Goal: Browse casually: Explore the website without a specific task or goal

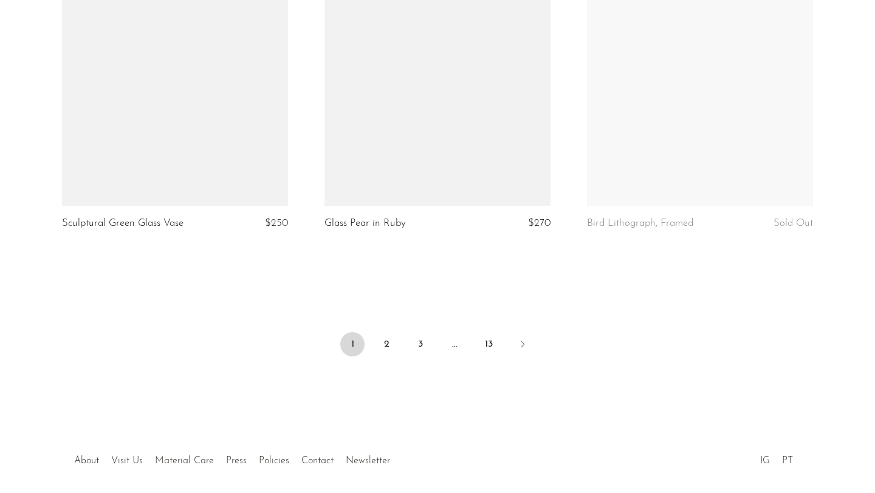
scroll to position [4364, 0]
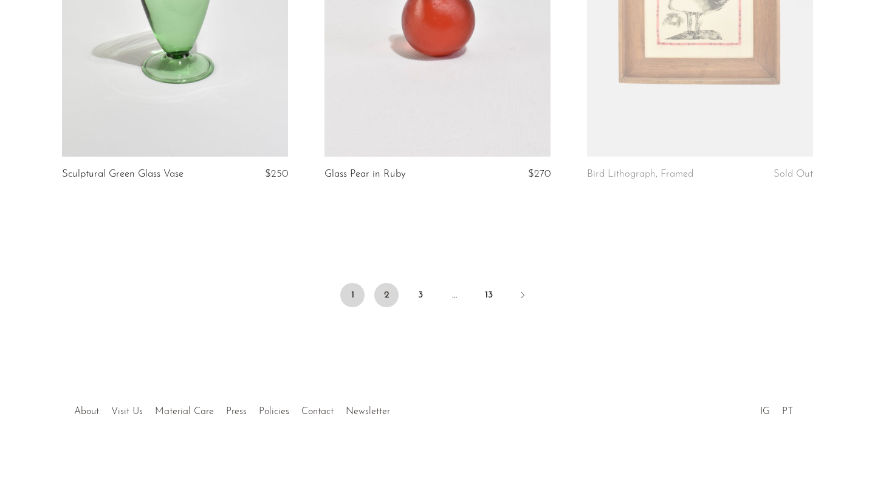
click at [395, 288] on link "2" at bounding box center [386, 295] width 24 height 24
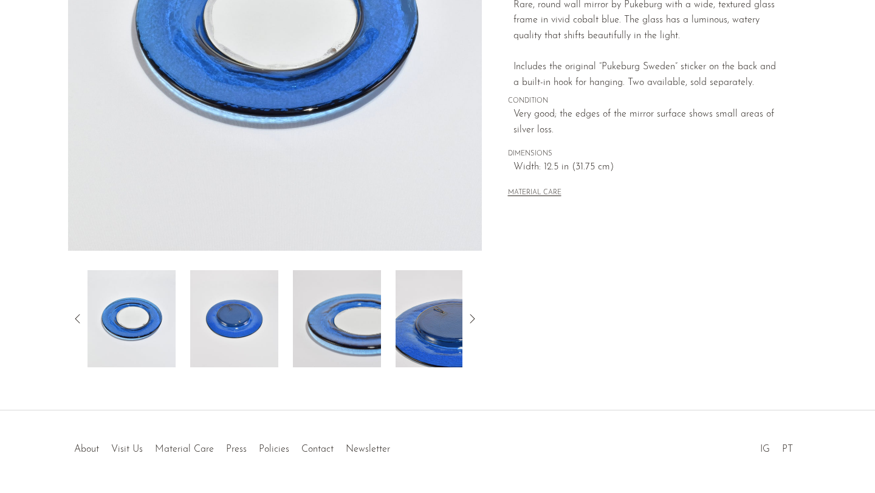
scroll to position [298, 0]
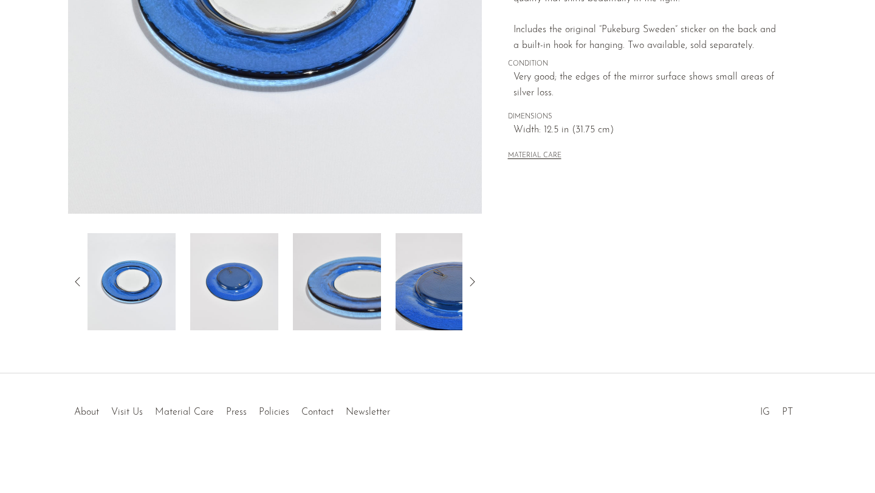
click at [268, 311] on img at bounding box center [234, 281] width 88 height 97
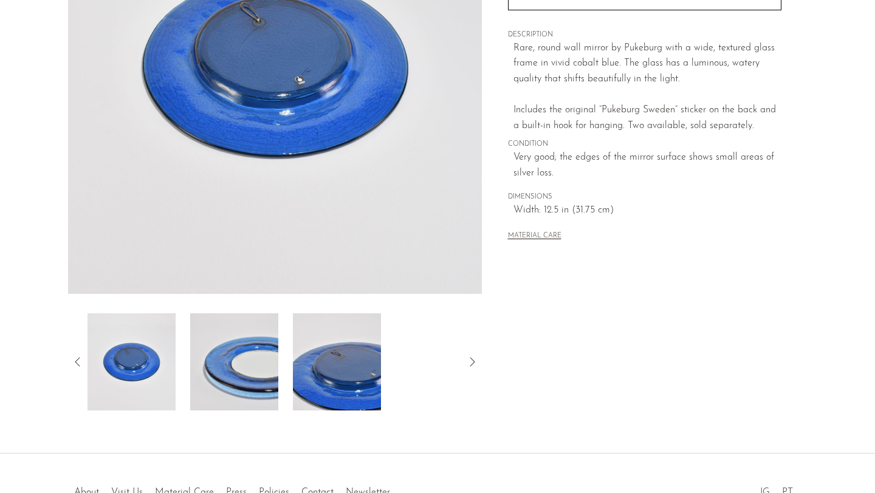
scroll to position [217, 0]
click at [265, 369] on img at bounding box center [234, 362] width 88 height 97
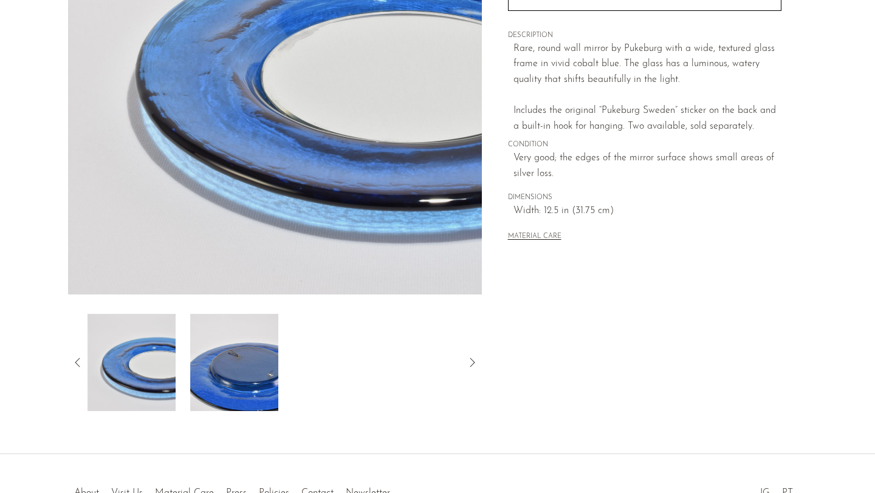
click at [264, 365] on img at bounding box center [234, 362] width 88 height 97
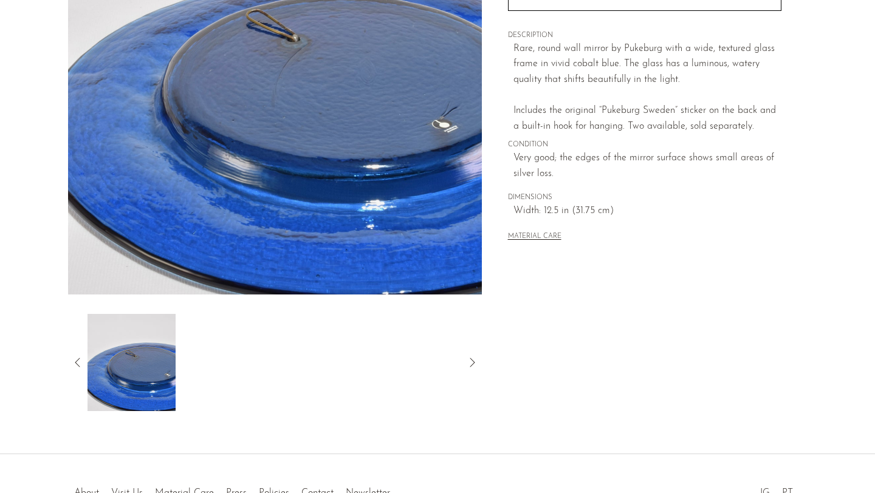
click at [323, 343] on div at bounding box center [274, 362] width 375 height 97
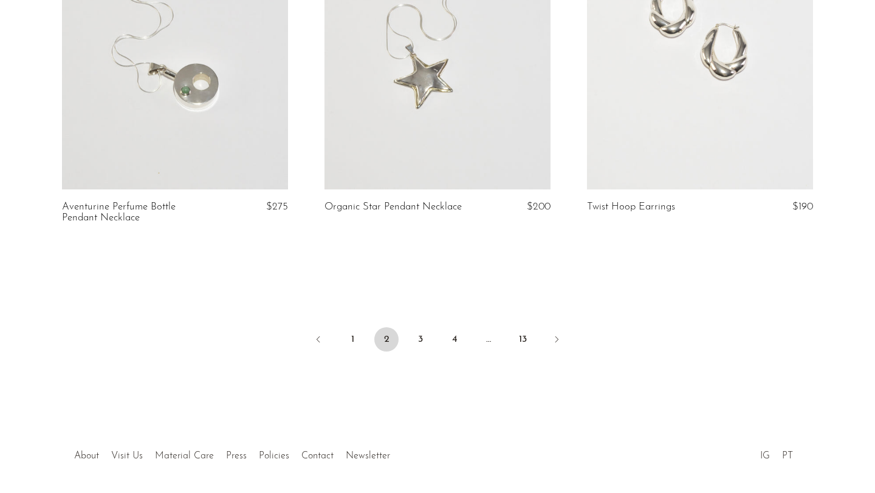
scroll to position [4352, 0]
click at [415, 329] on link "3" at bounding box center [420, 341] width 24 height 24
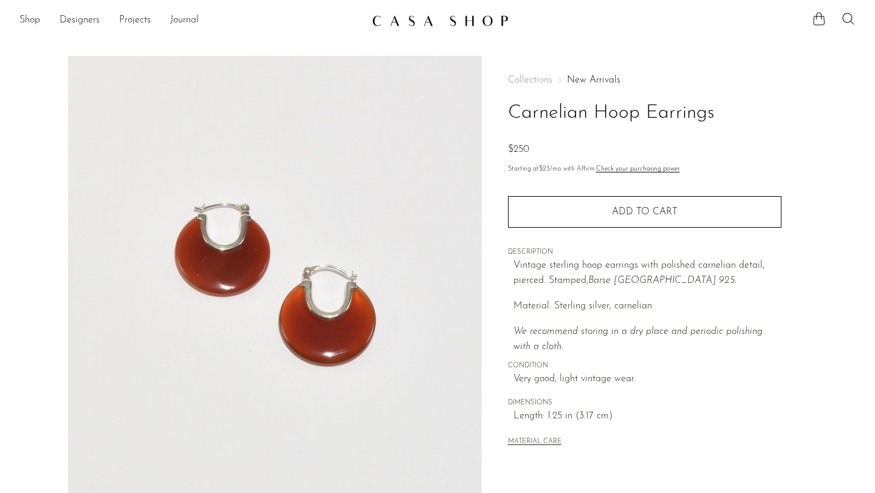
scroll to position [269, 0]
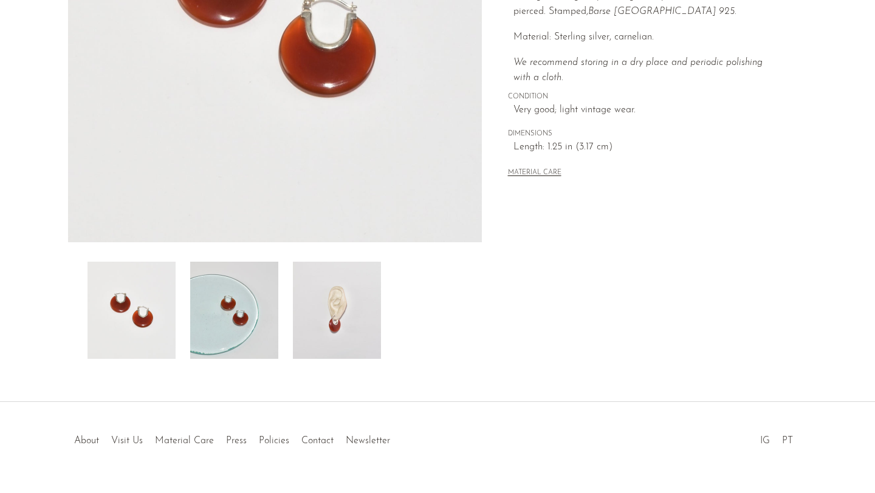
click at [249, 335] on img at bounding box center [234, 310] width 88 height 97
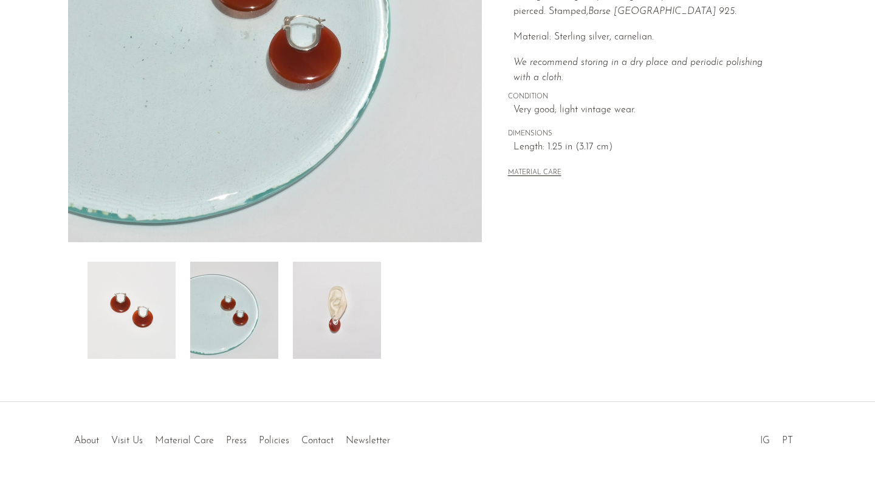
click at [313, 323] on img at bounding box center [337, 310] width 88 height 97
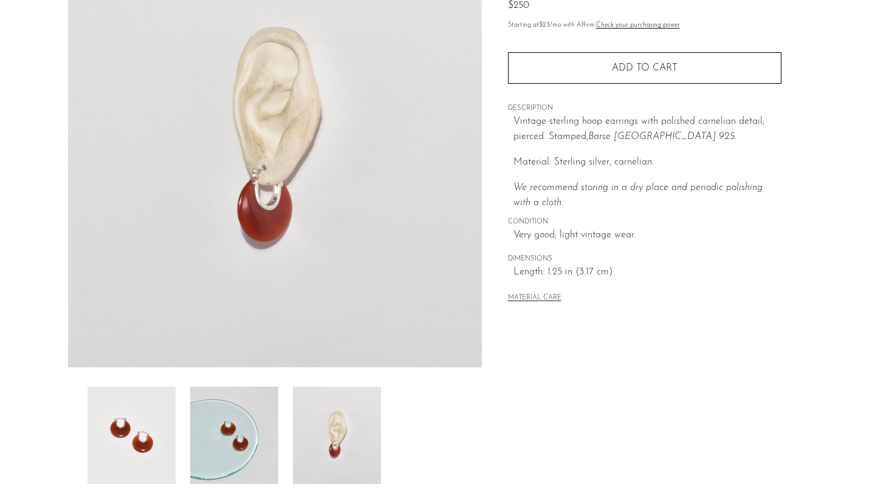
scroll to position [145, 0]
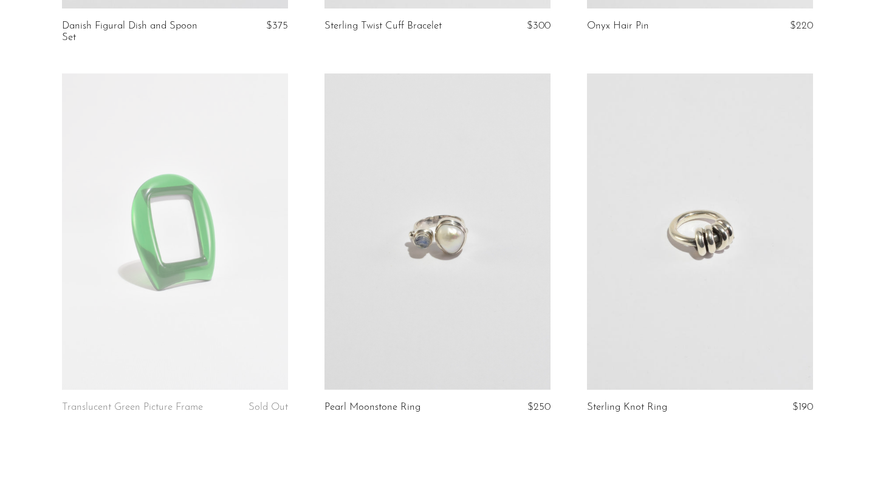
scroll to position [4274, 0]
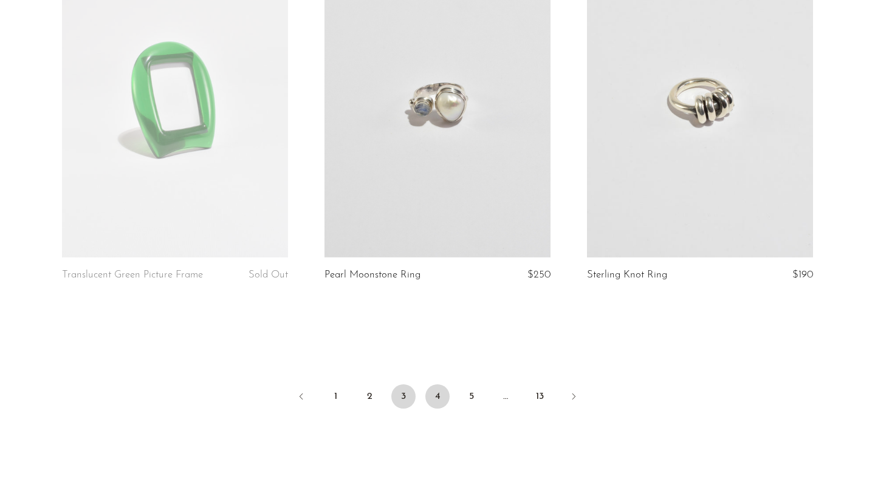
click at [427, 397] on link "4" at bounding box center [437, 396] width 24 height 24
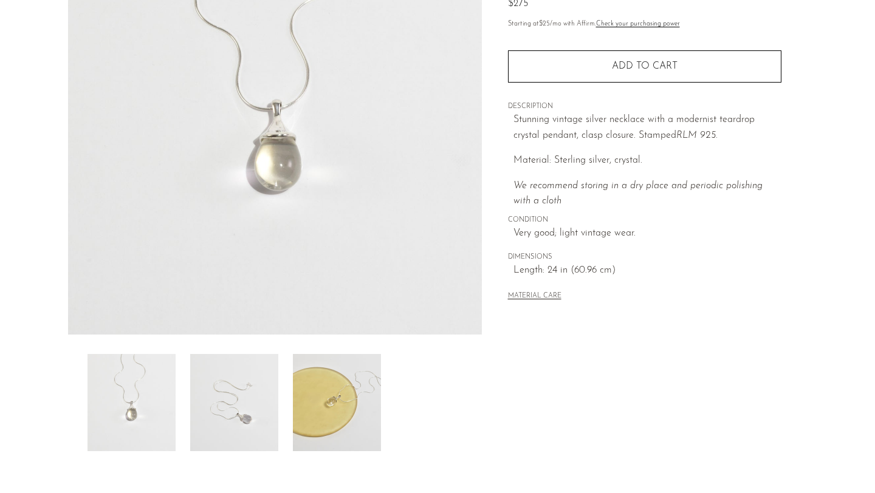
scroll to position [298, 0]
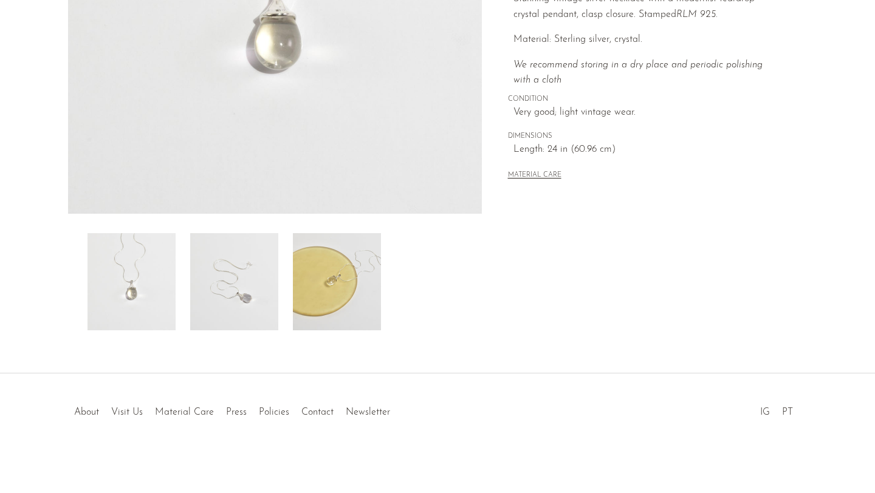
click at [295, 273] on img at bounding box center [337, 281] width 88 height 97
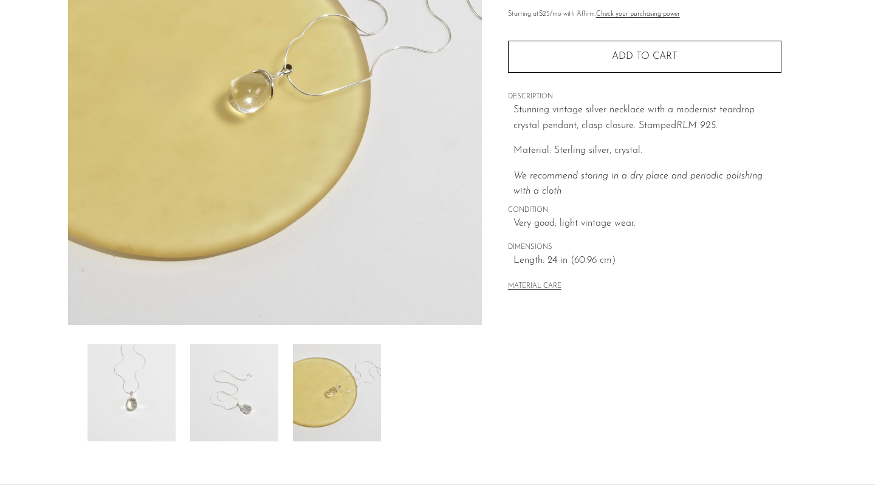
scroll to position [126, 0]
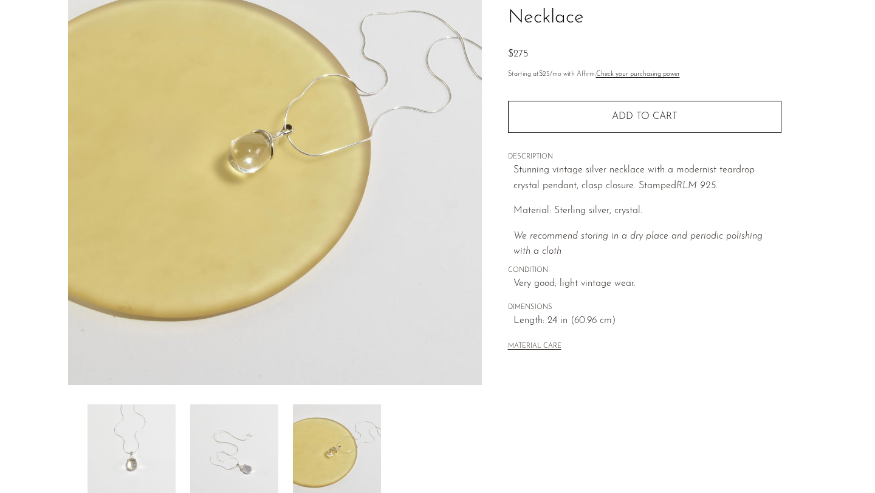
click at [310, 463] on img at bounding box center [337, 452] width 88 height 97
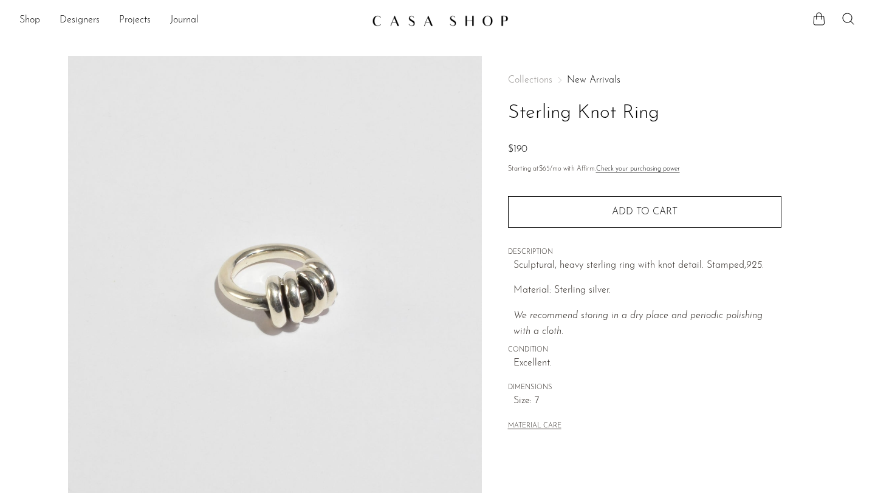
scroll to position [290, 0]
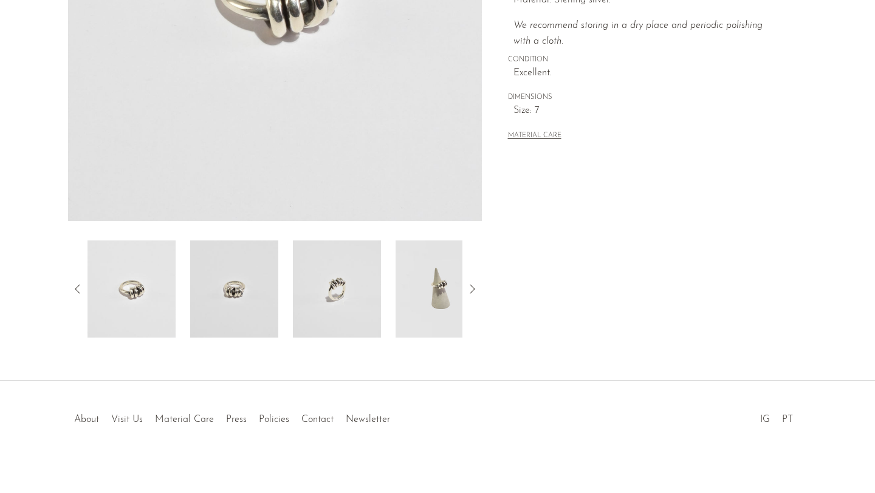
click at [420, 300] on img at bounding box center [439, 289] width 88 height 97
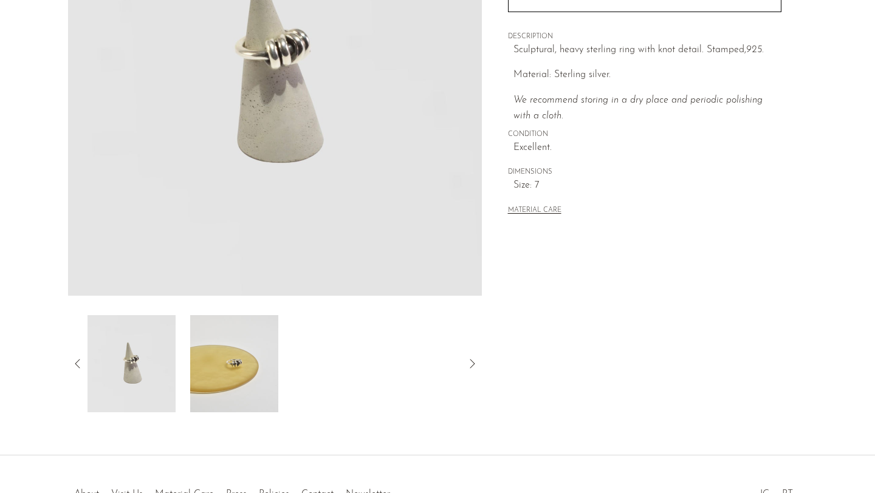
scroll to position [38, 0]
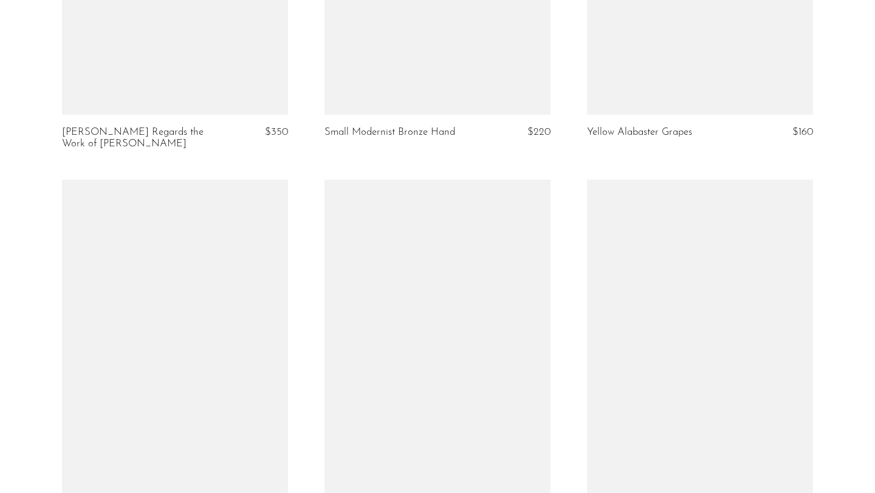
scroll to position [4308, 0]
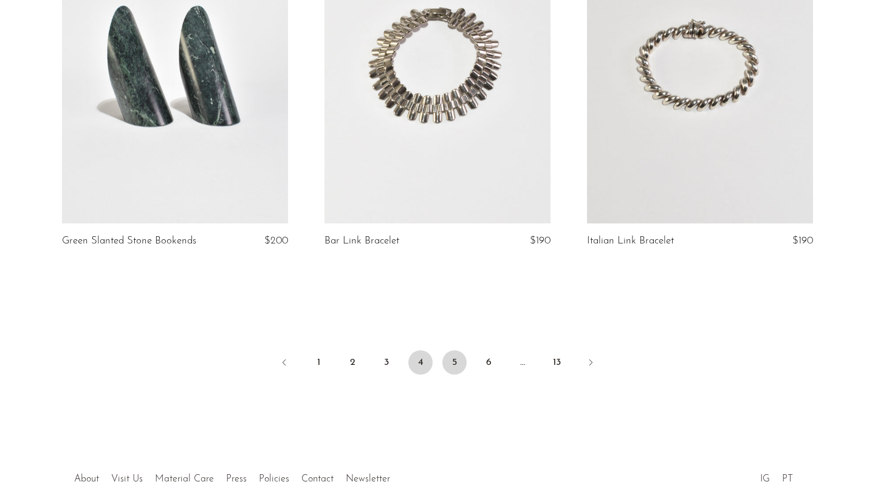
click at [452, 350] on link "5" at bounding box center [454, 362] width 24 height 24
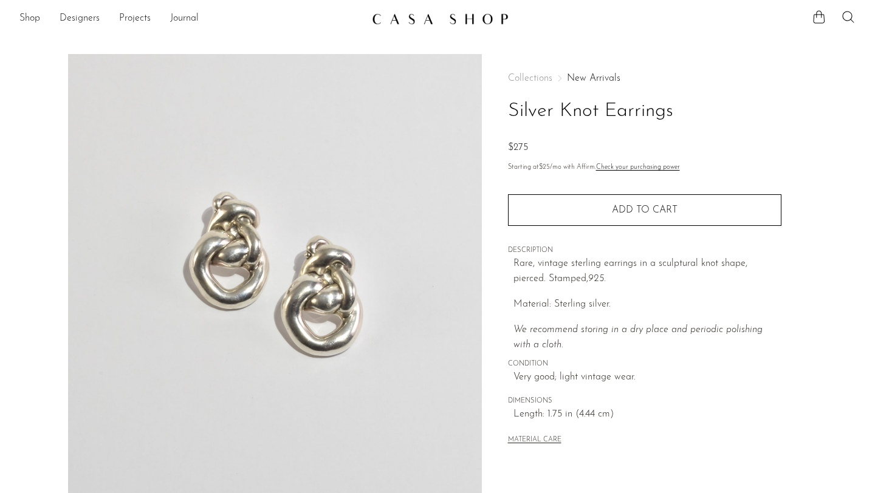
scroll to position [298, 0]
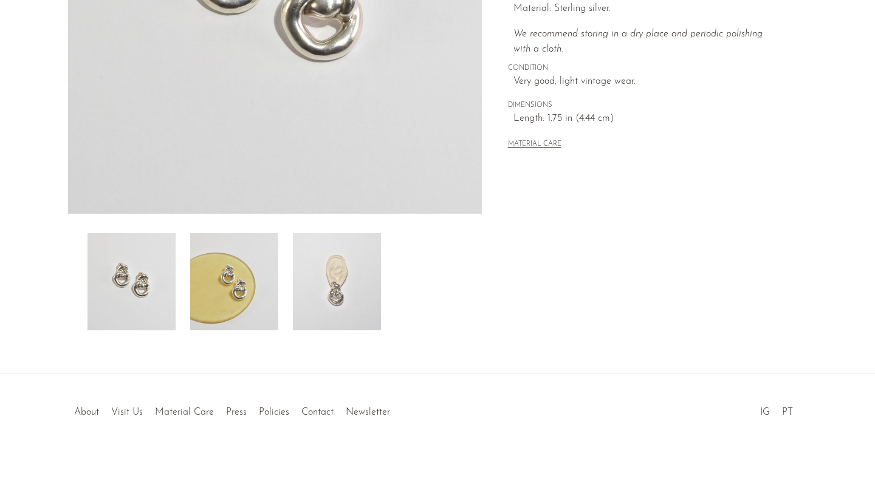
click at [305, 296] on img at bounding box center [337, 281] width 88 height 97
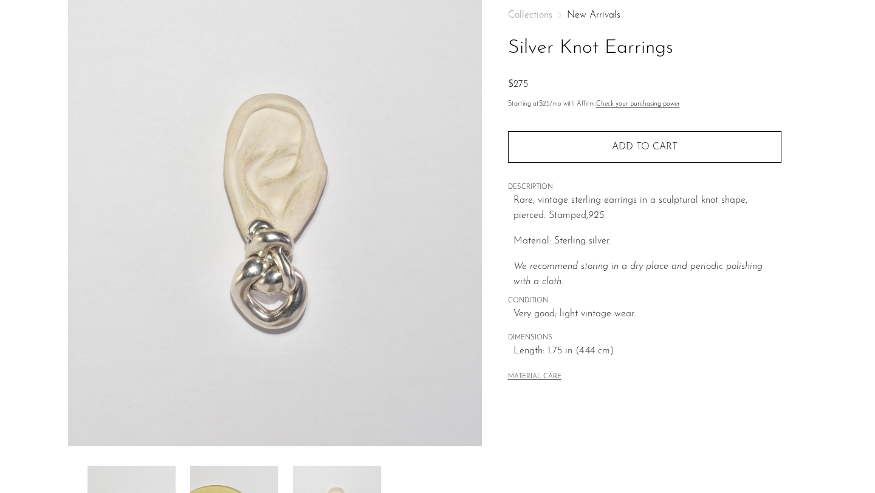
scroll to position [0, 0]
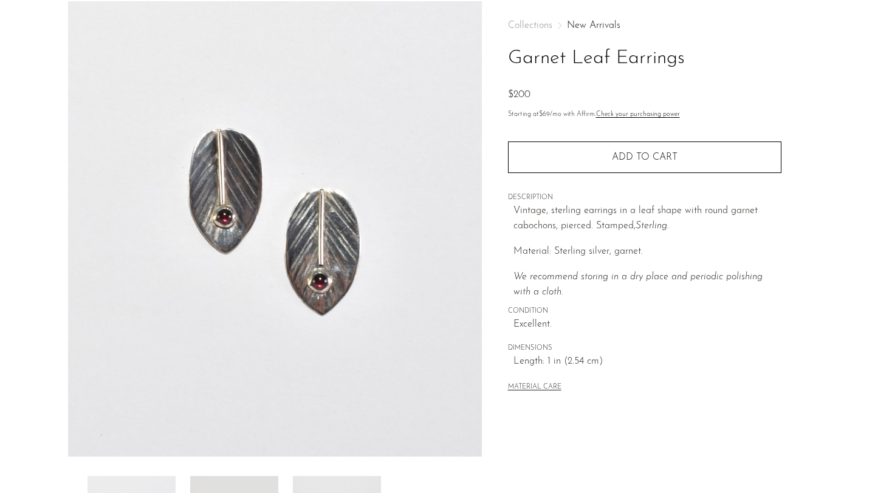
scroll to position [175, 0]
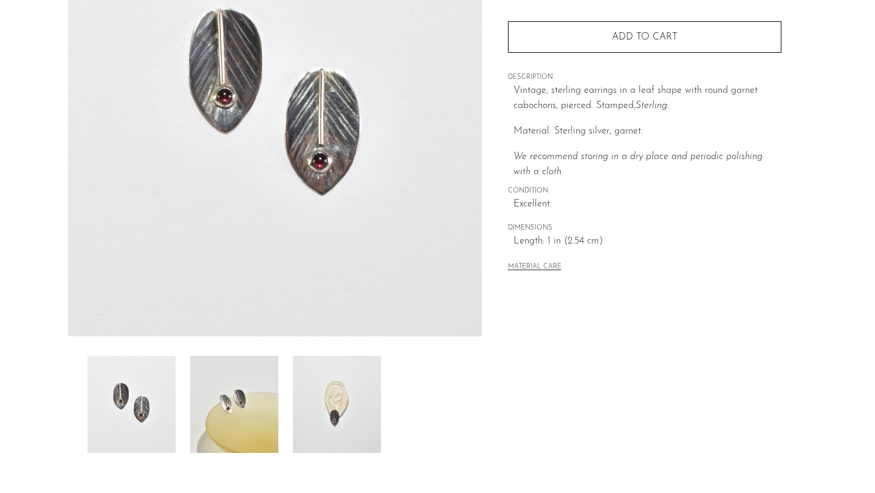
click at [258, 409] on img at bounding box center [234, 404] width 88 height 97
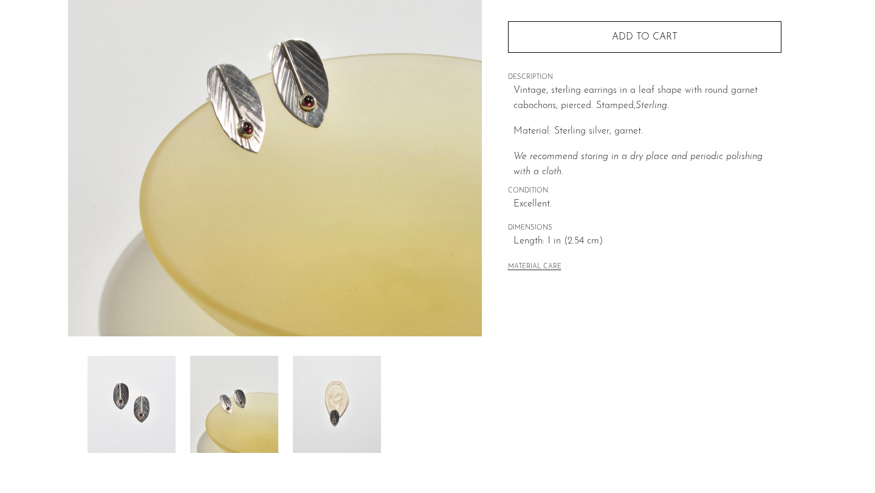
click at [312, 388] on img at bounding box center [337, 404] width 88 height 97
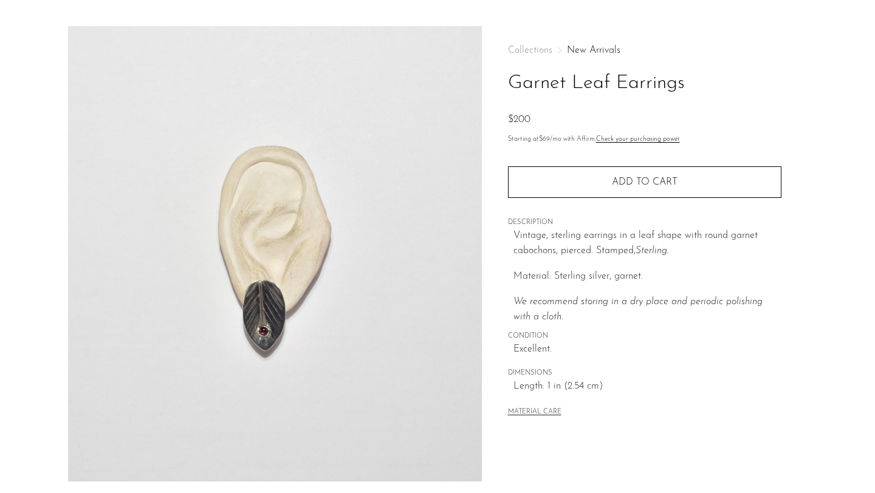
scroll to position [0, 0]
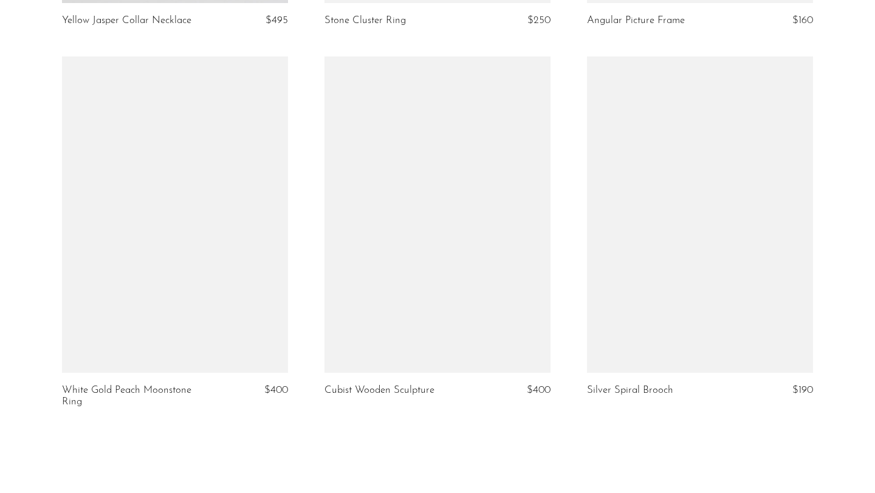
scroll to position [4196, 0]
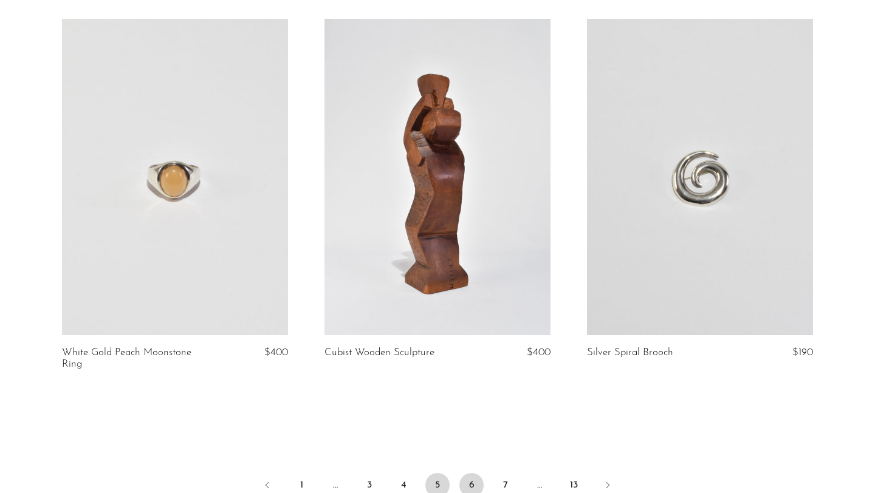
click at [469, 479] on link "6" at bounding box center [471, 485] width 24 height 24
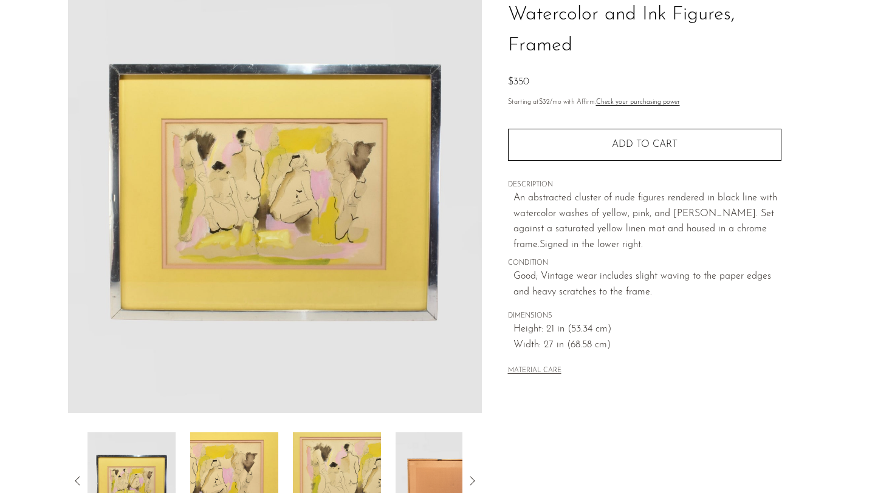
scroll to position [157, 0]
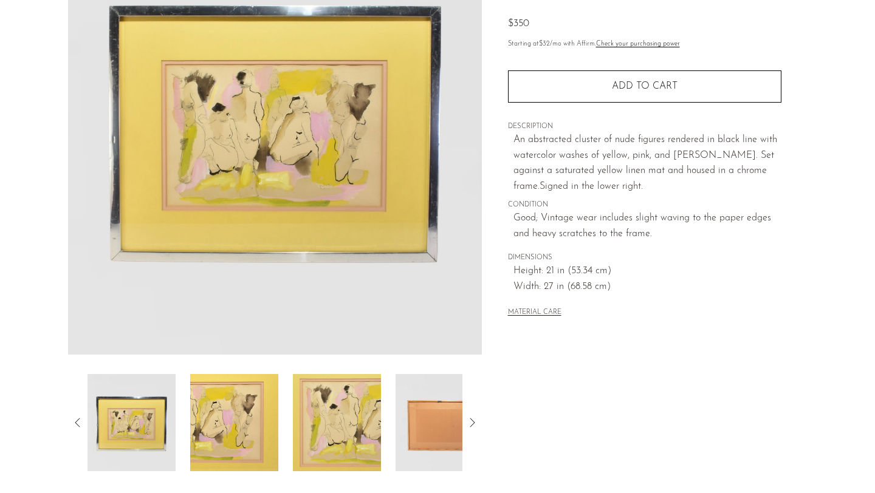
click at [270, 416] on img at bounding box center [234, 422] width 88 height 97
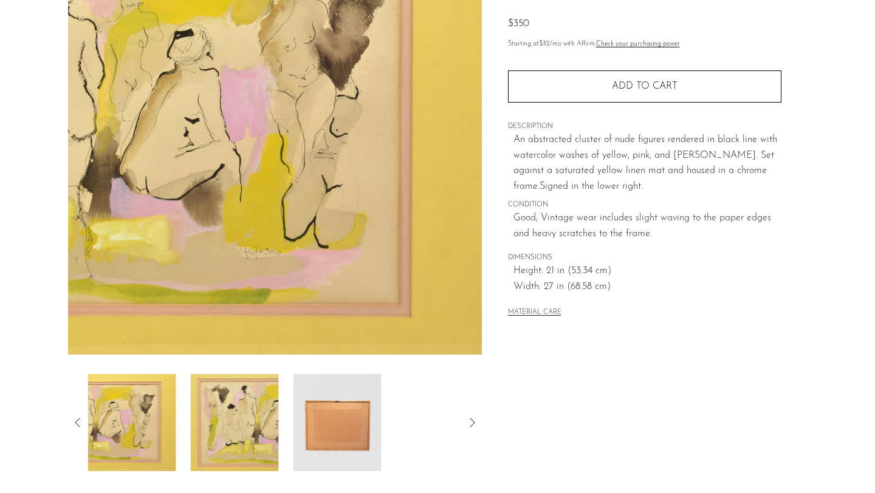
click at [294, 418] on img at bounding box center [337, 422] width 88 height 97
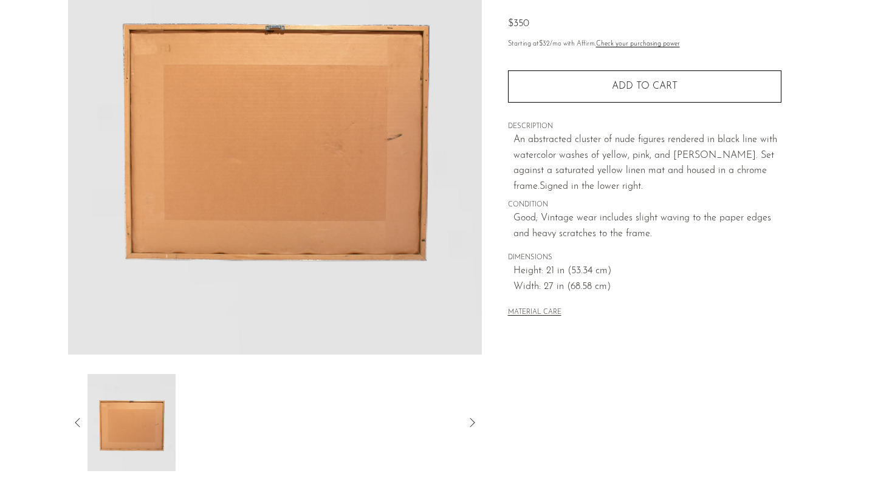
click at [74, 419] on icon at bounding box center [77, 422] width 15 height 15
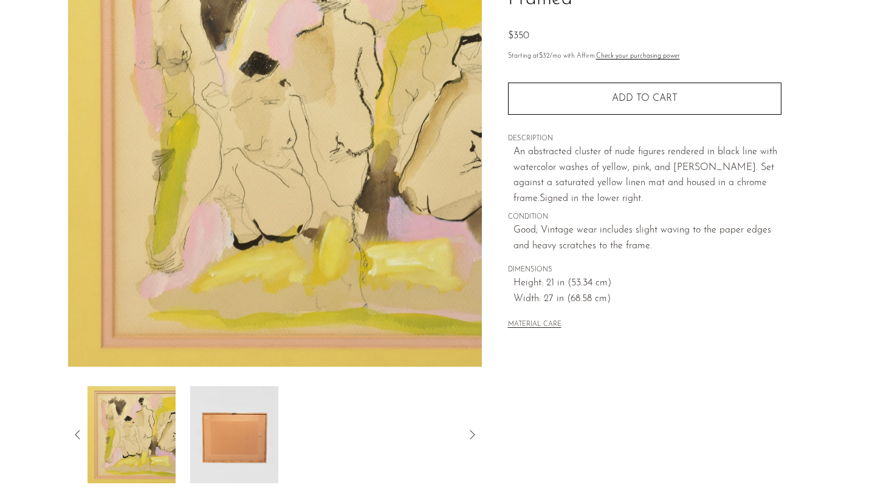
scroll to position [173, 0]
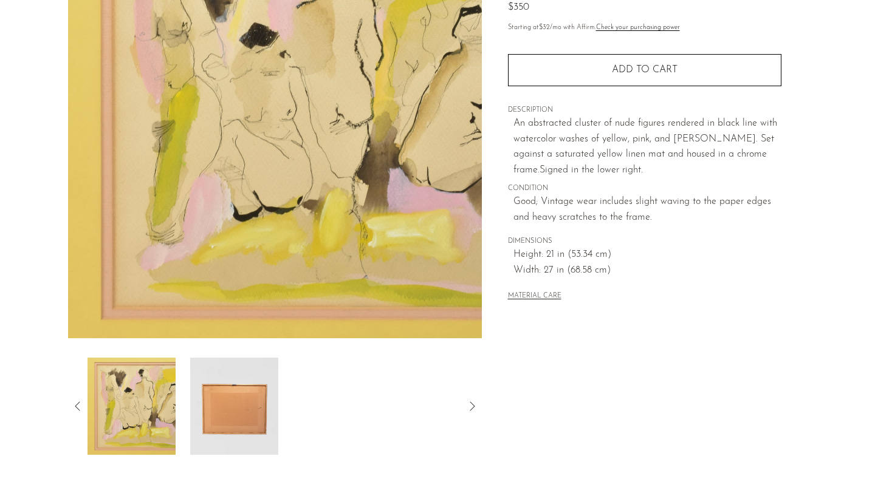
click at [77, 402] on icon at bounding box center [77, 406] width 15 height 15
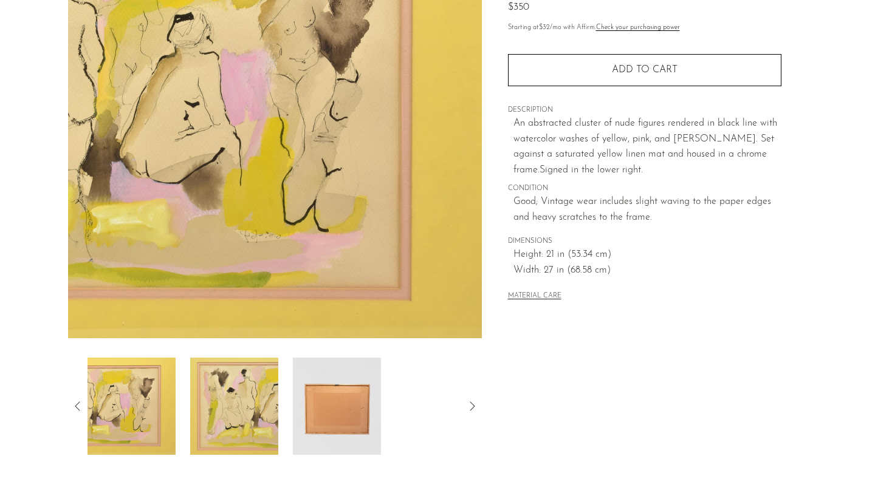
click at [77, 402] on icon at bounding box center [77, 406] width 15 height 15
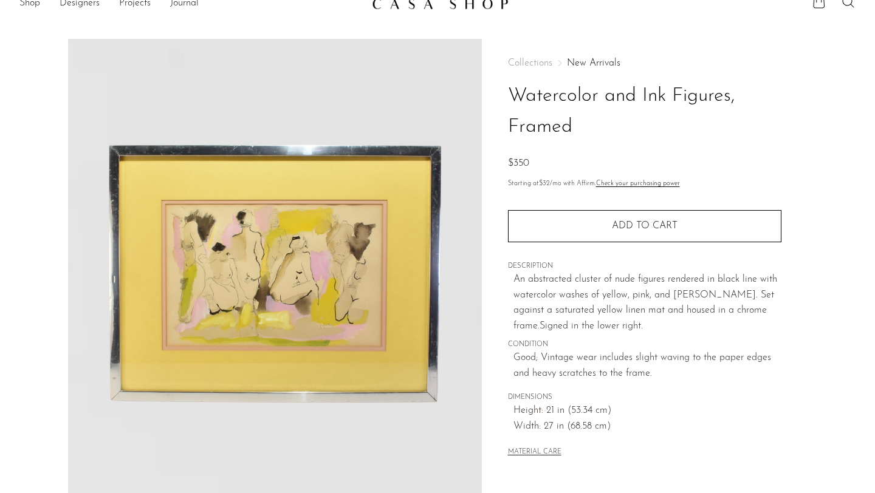
scroll to position [18, 0]
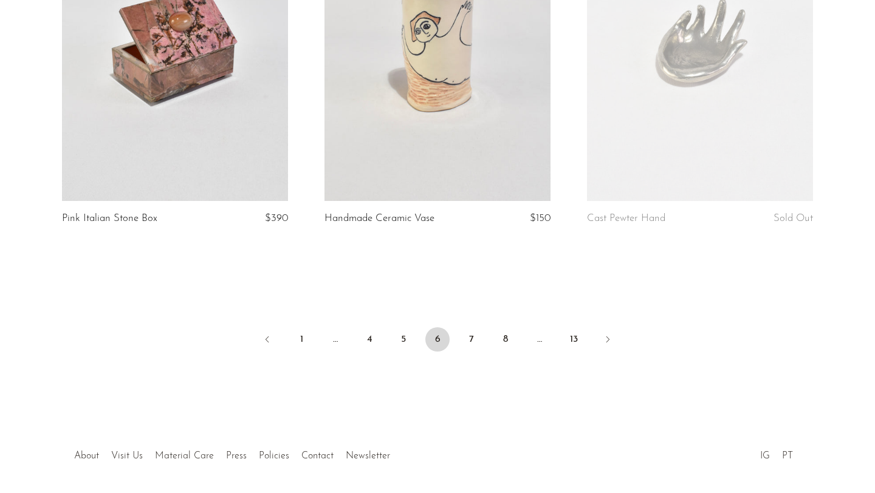
scroll to position [4321, 0]
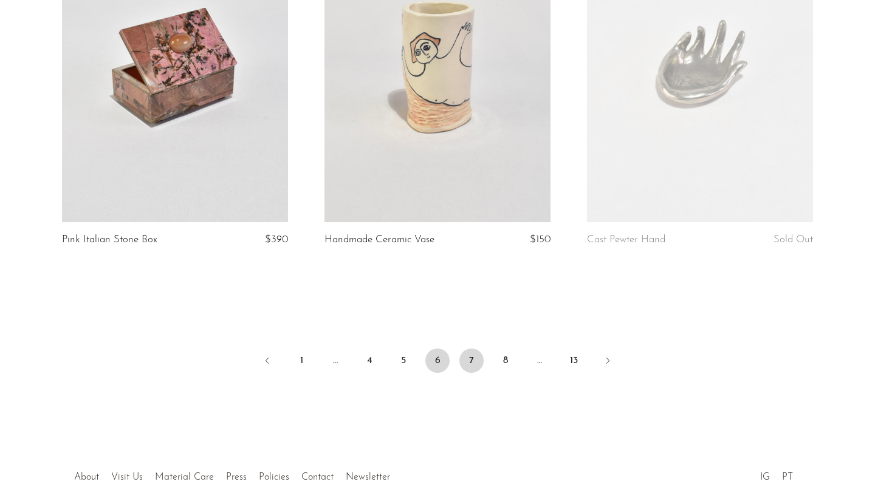
click at [470, 357] on link "7" at bounding box center [471, 361] width 24 height 24
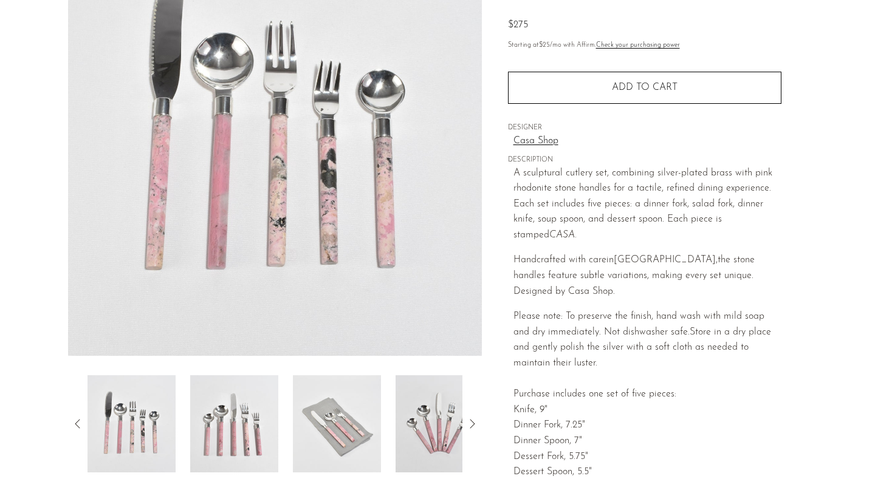
scroll to position [237, 0]
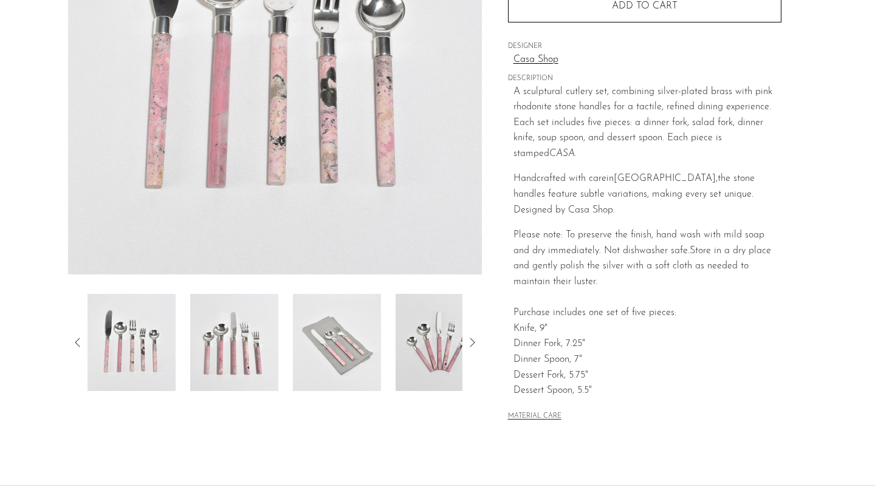
click at [348, 350] on img at bounding box center [337, 342] width 88 height 97
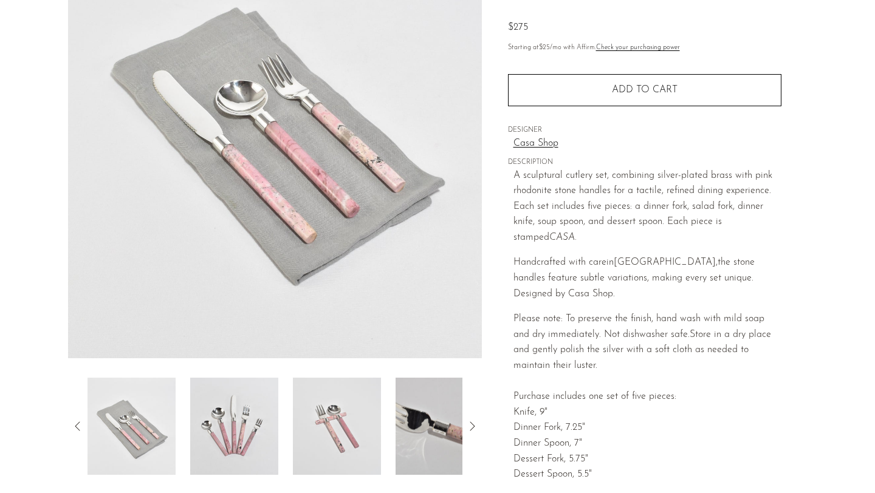
scroll to position [156, 0]
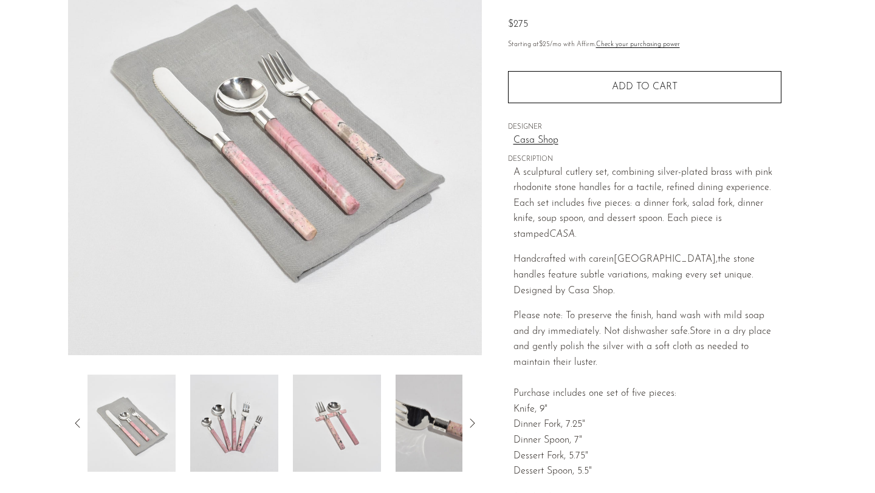
click at [254, 431] on img at bounding box center [234, 423] width 88 height 97
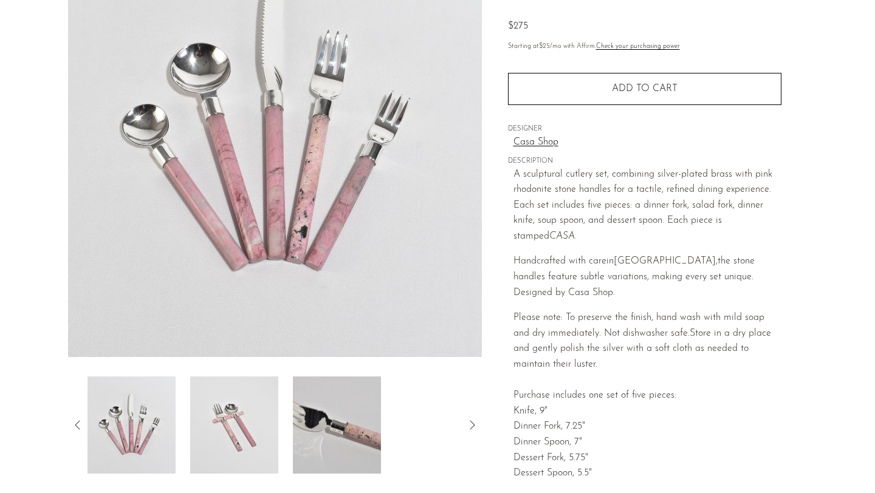
scroll to position [155, 0]
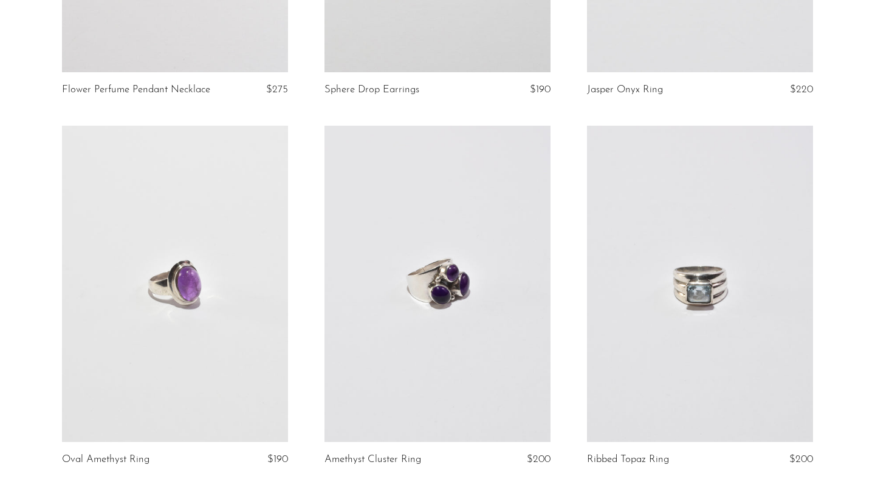
scroll to position [4178, 0]
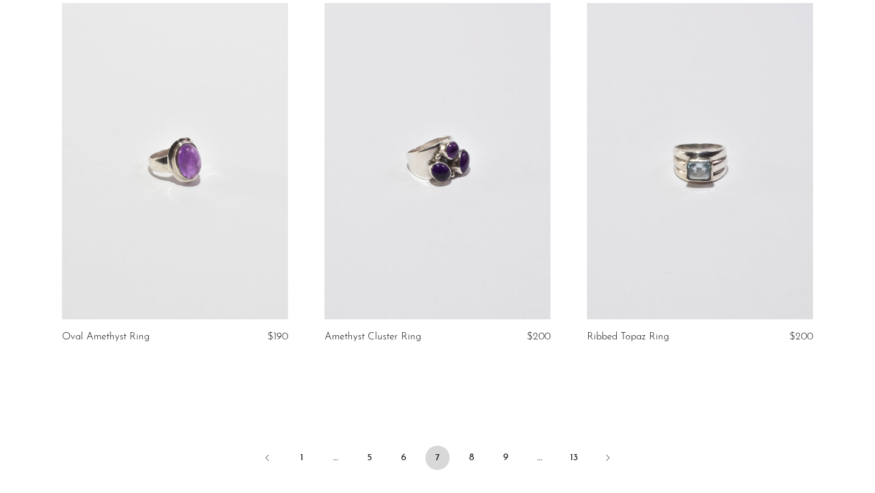
click at [463, 469] on li "8" at bounding box center [471, 459] width 24 height 27
click at [466, 460] on link "8" at bounding box center [471, 458] width 24 height 24
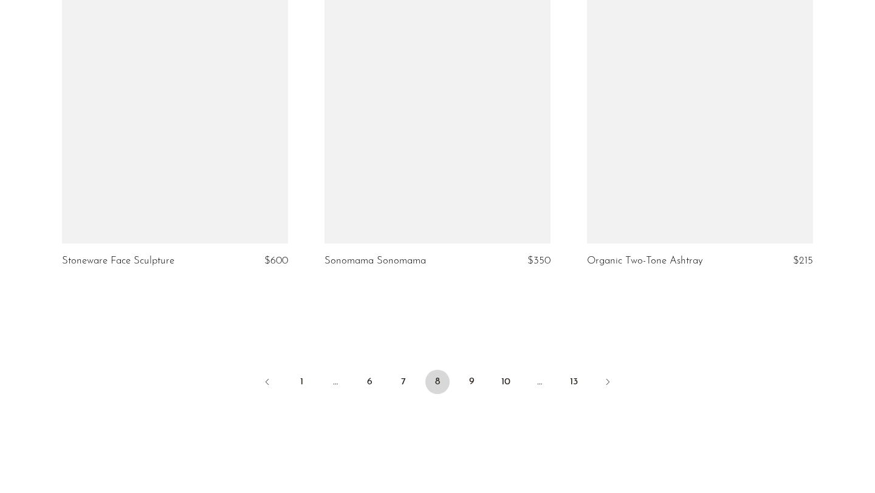
scroll to position [4341, 0]
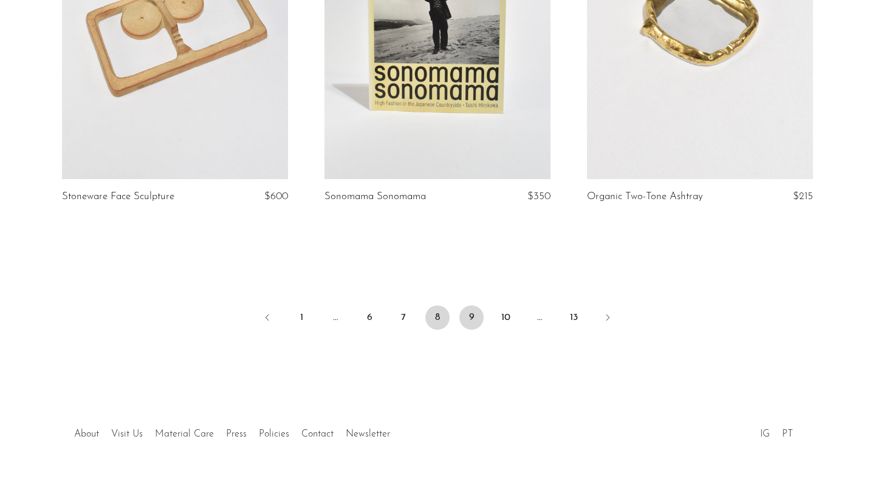
click at [477, 305] on link "9" at bounding box center [471, 317] width 24 height 24
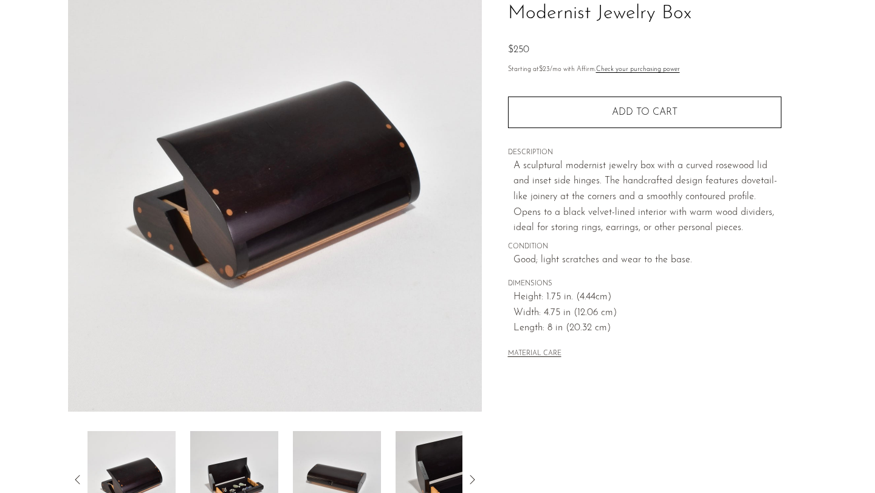
scroll to position [111, 0]
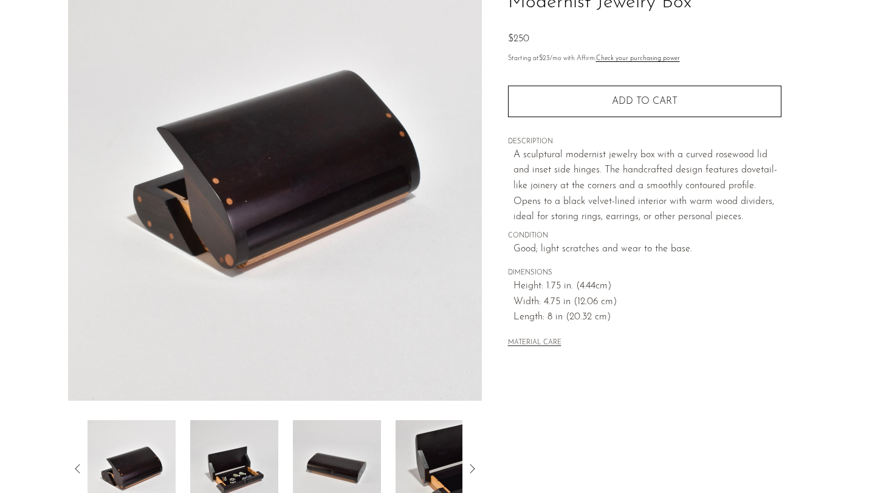
click at [248, 461] on img at bounding box center [234, 468] width 88 height 97
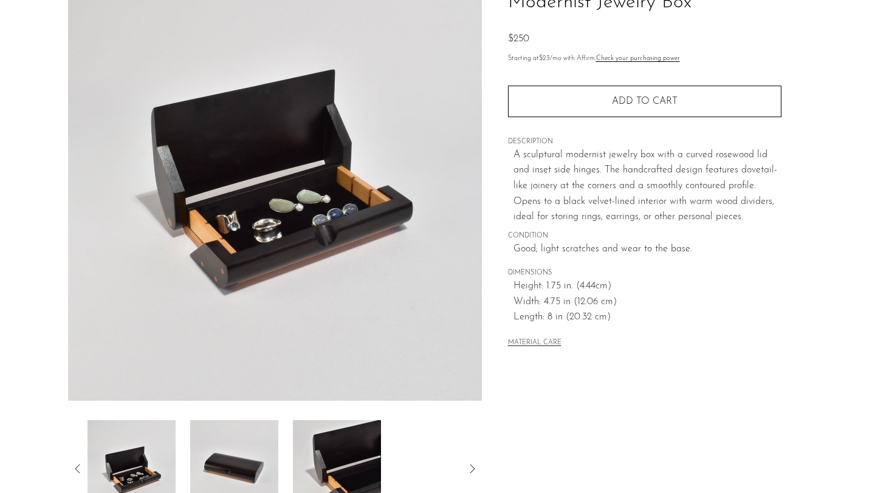
click at [248, 460] on img at bounding box center [234, 468] width 88 height 97
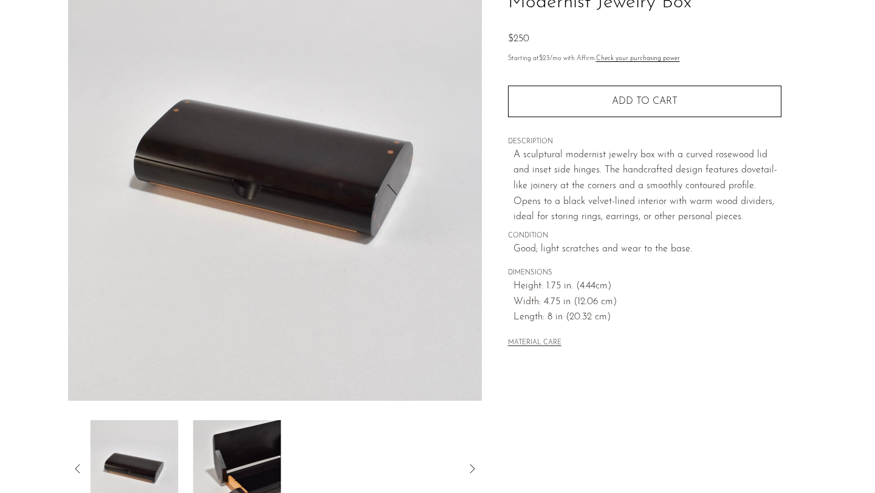
click at [248, 461] on img at bounding box center [237, 468] width 88 height 97
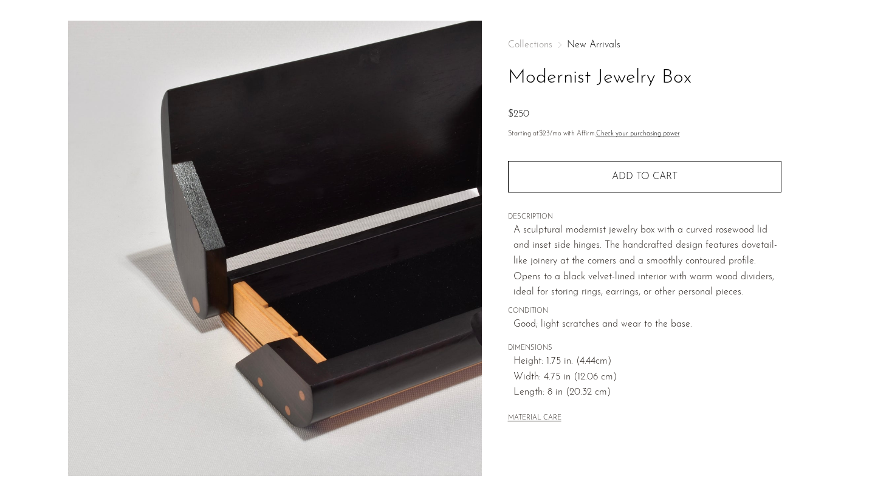
scroll to position [27, 0]
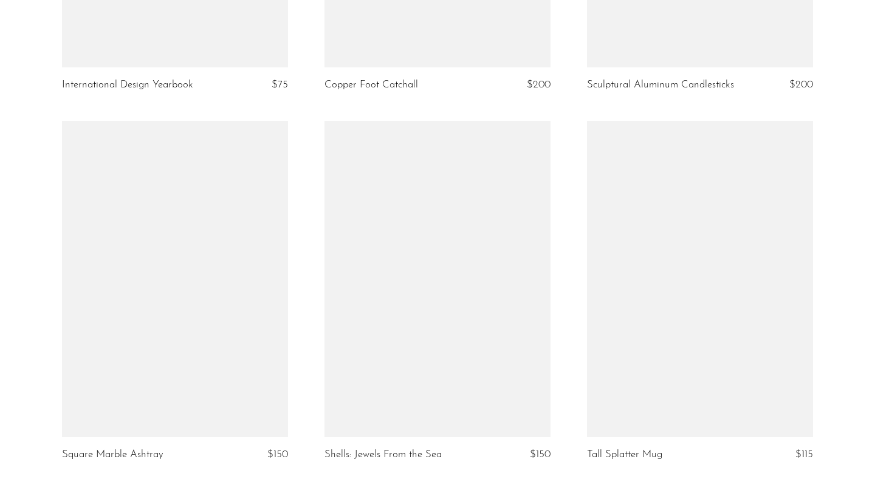
scroll to position [4204, 0]
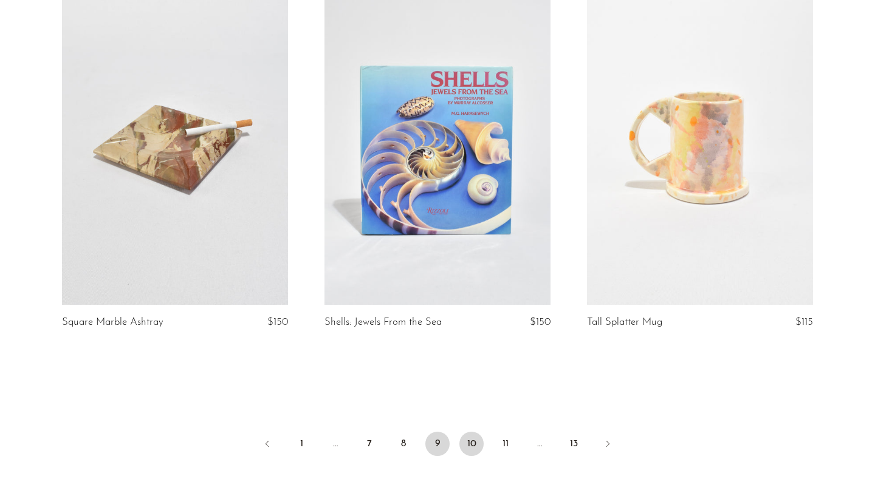
click at [473, 432] on link "10" at bounding box center [471, 444] width 24 height 24
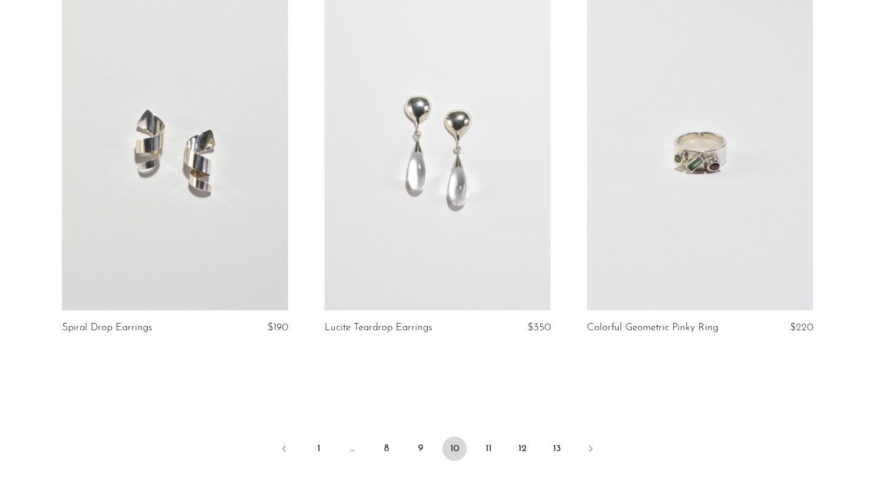
scroll to position [4209, 0]
click at [485, 449] on link "11" at bounding box center [488, 449] width 24 height 24
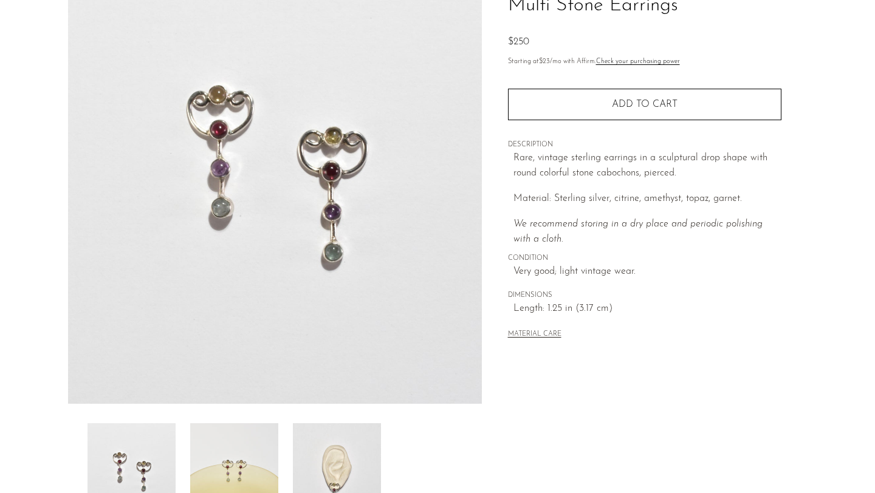
scroll to position [111, 0]
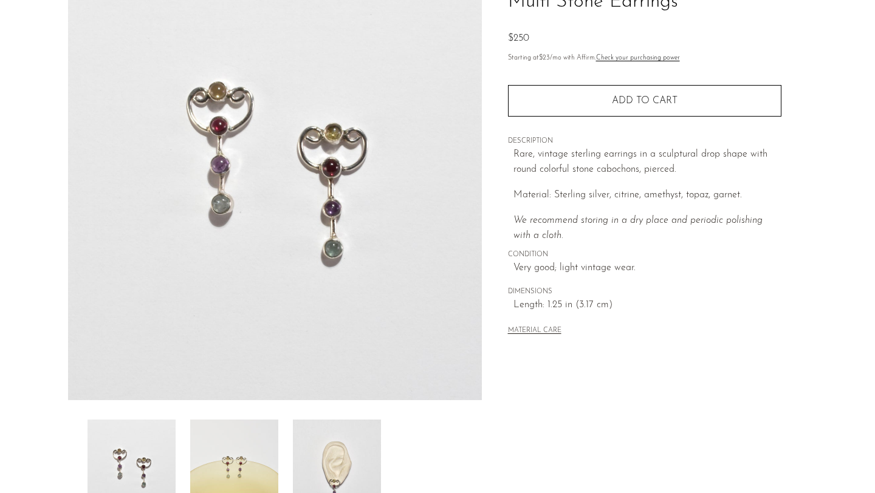
click at [338, 455] on img at bounding box center [337, 468] width 88 height 97
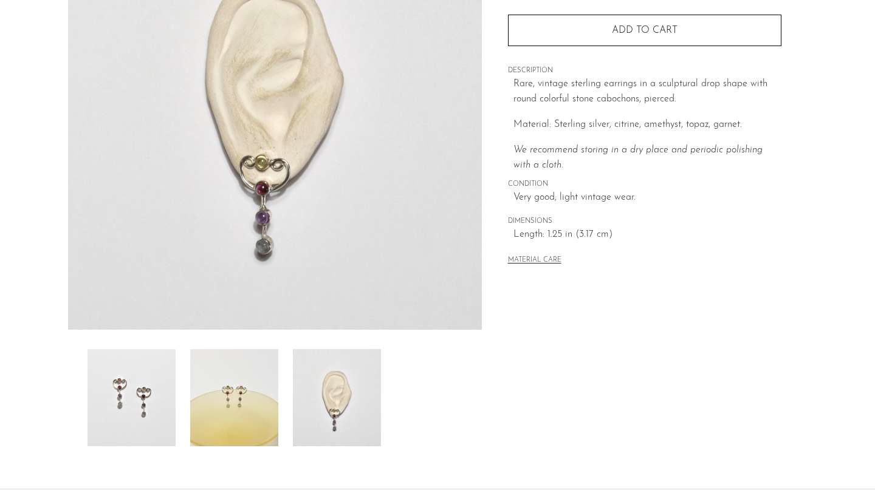
scroll to position [180, 0]
click at [260, 361] on img at bounding box center [234, 399] width 88 height 97
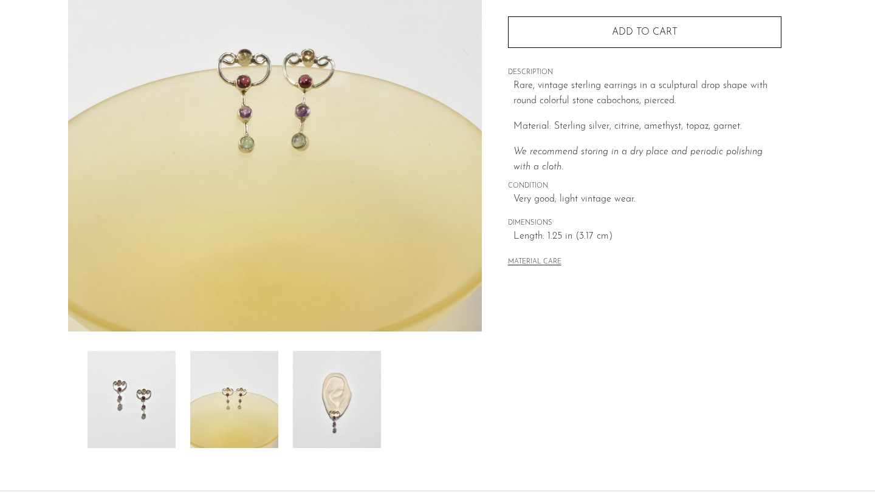
click at [321, 386] on img at bounding box center [337, 399] width 88 height 97
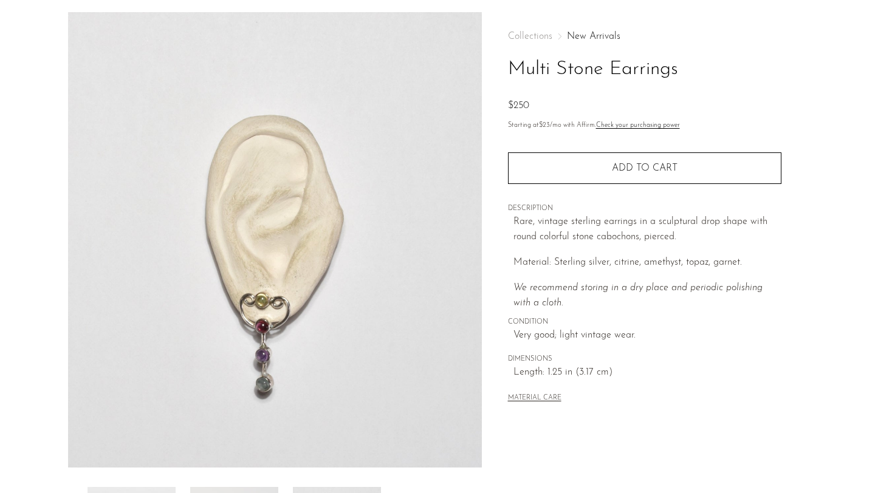
scroll to position [0, 0]
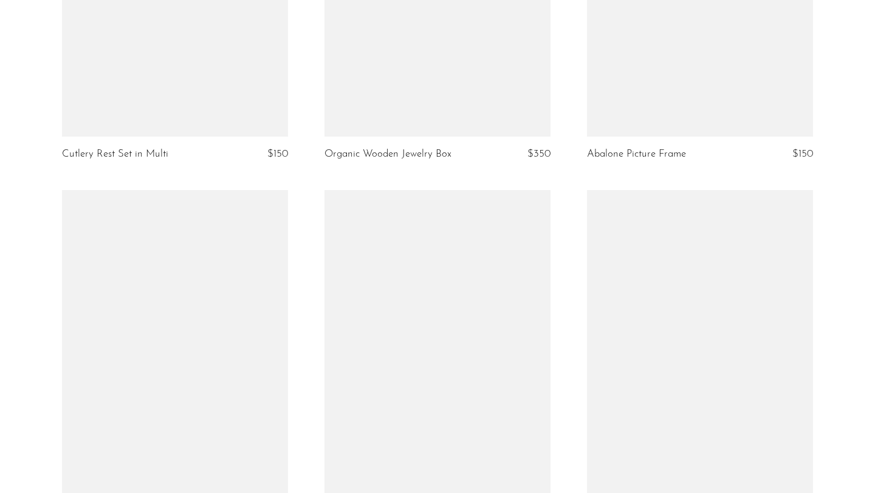
scroll to position [4231, 0]
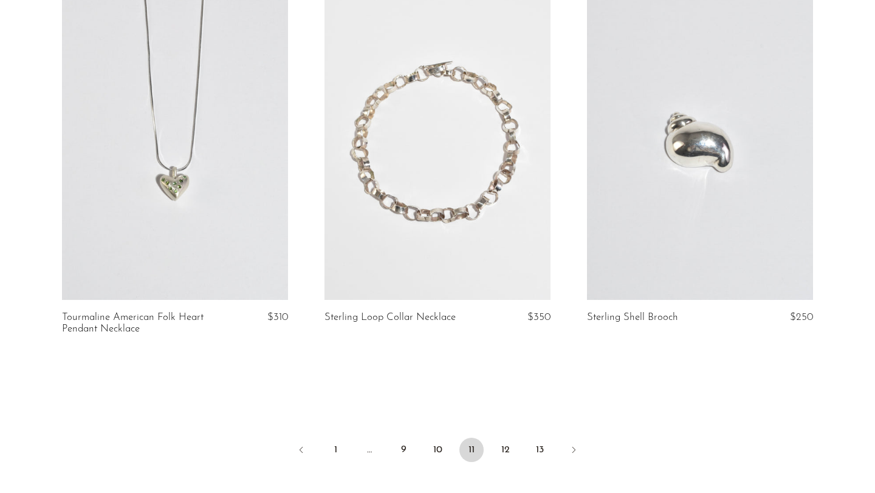
click at [517, 445] on li "12" at bounding box center [505, 451] width 24 height 27
click at [508, 438] on link "12" at bounding box center [505, 450] width 24 height 24
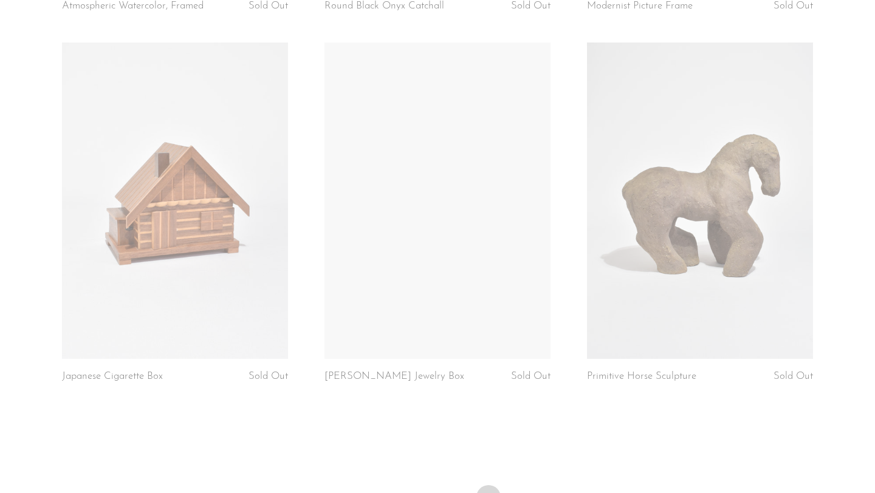
scroll to position [4352, 0]
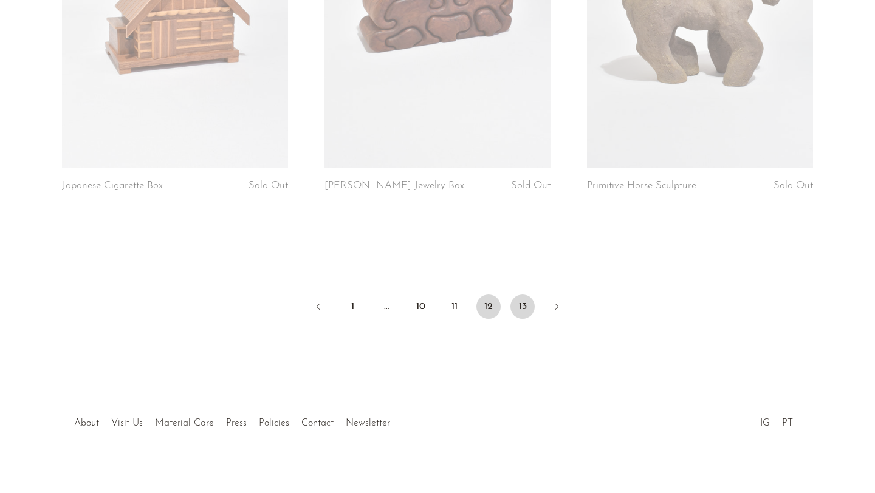
click at [530, 297] on link "13" at bounding box center [522, 307] width 24 height 24
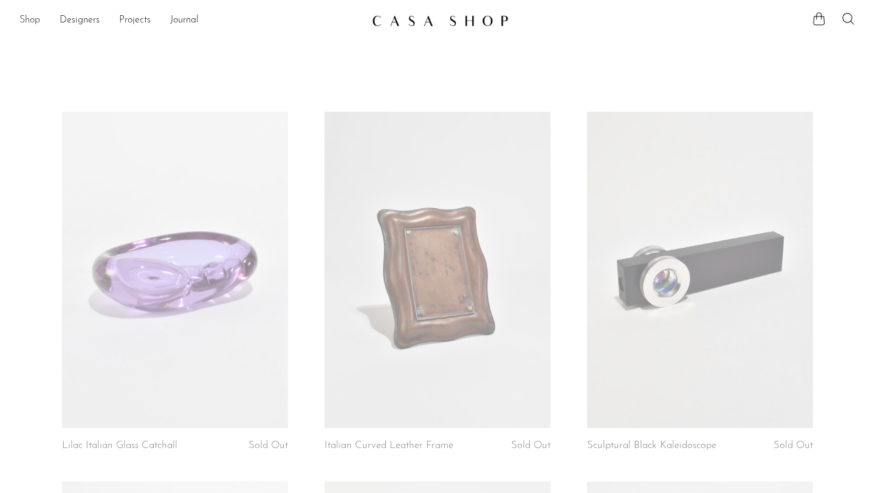
click at [33, 21] on link "Shop" at bounding box center [29, 21] width 21 height 16
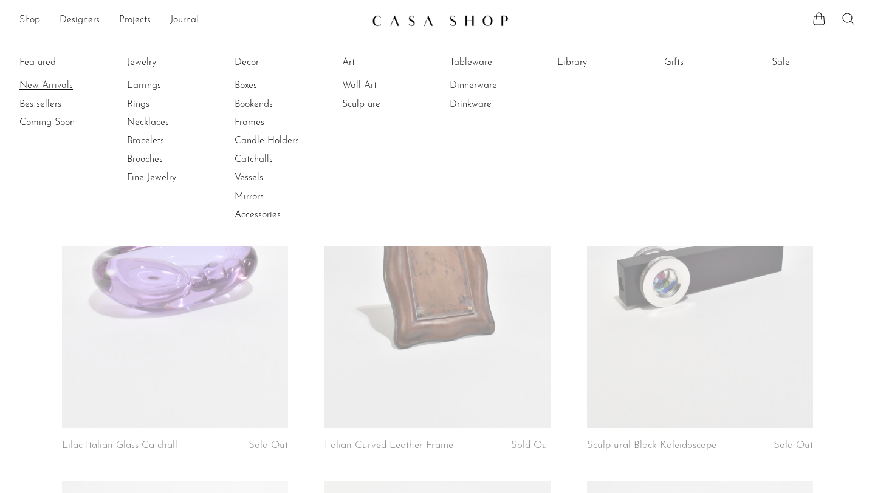
click at [41, 83] on link "New Arrivals" at bounding box center [64, 85] width 91 height 13
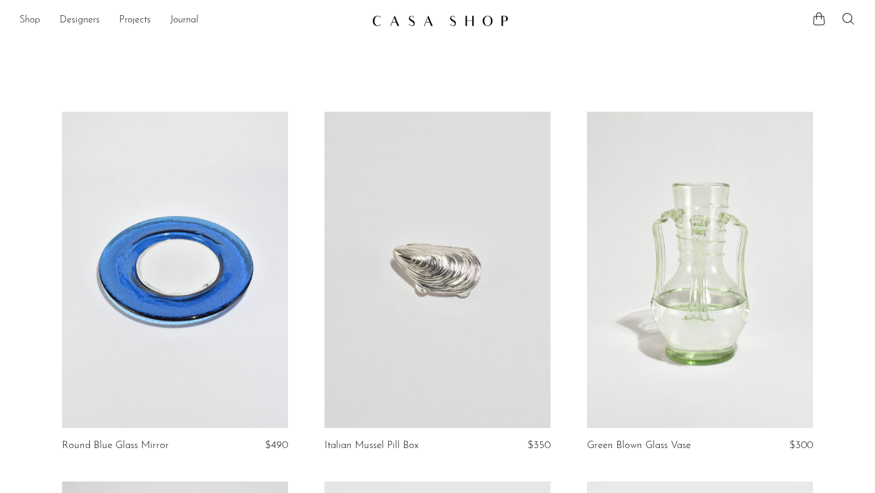
click at [30, 19] on link "Shop" at bounding box center [29, 21] width 21 height 16
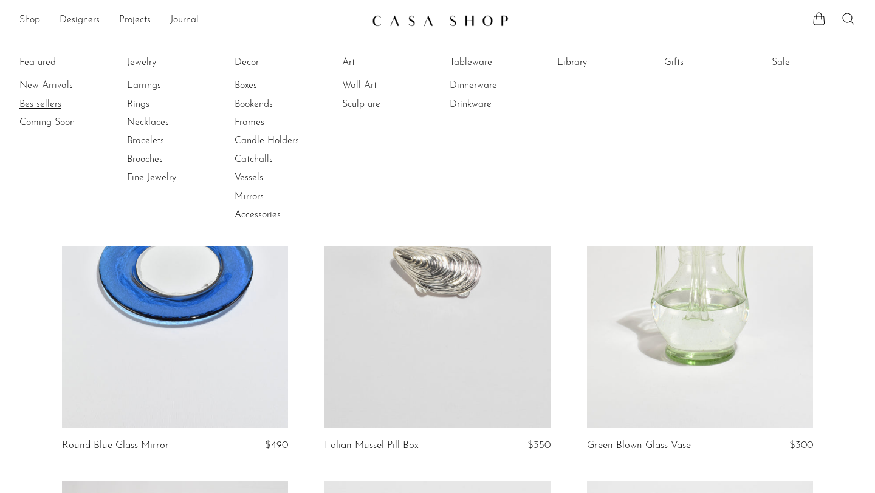
click at [32, 104] on link "Bestsellers" at bounding box center [64, 104] width 91 height 13
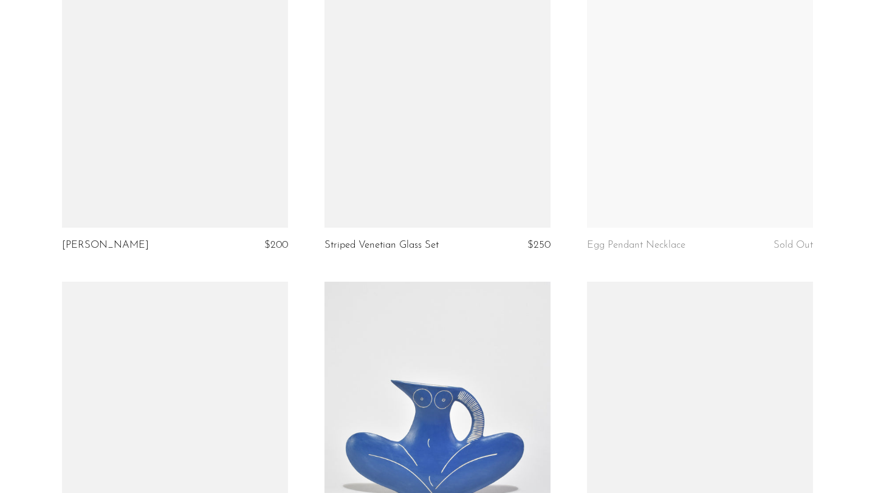
scroll to position [4199, 0]
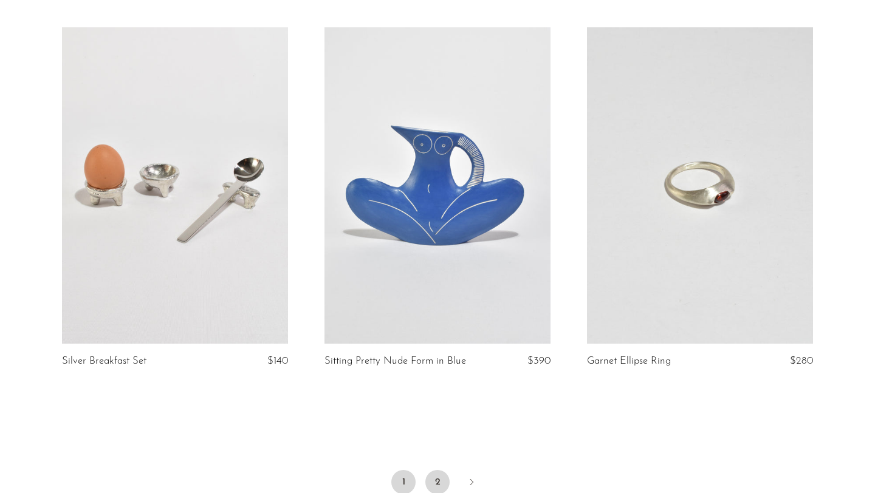
click at [444, 470] on link "2" at bounding box center [437, 482] width 24 height 24
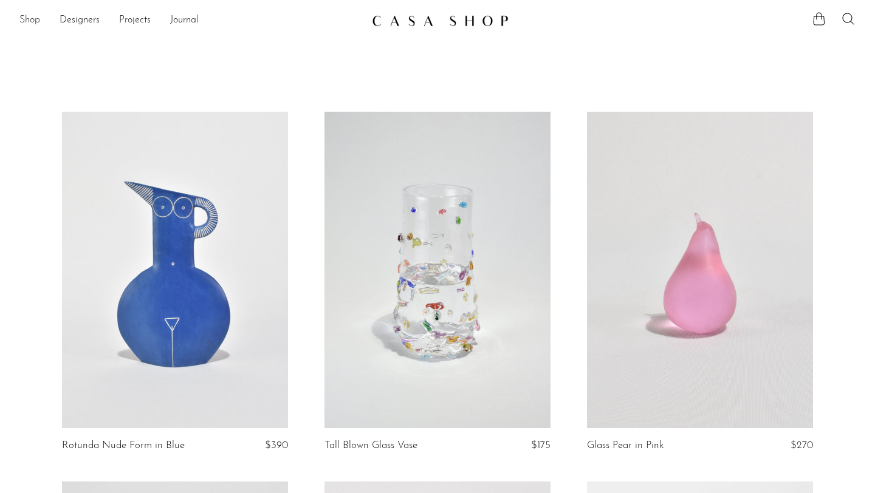
click at [30, 18] on link "Shop" at bounding box center [29, 21] width 21 height 16
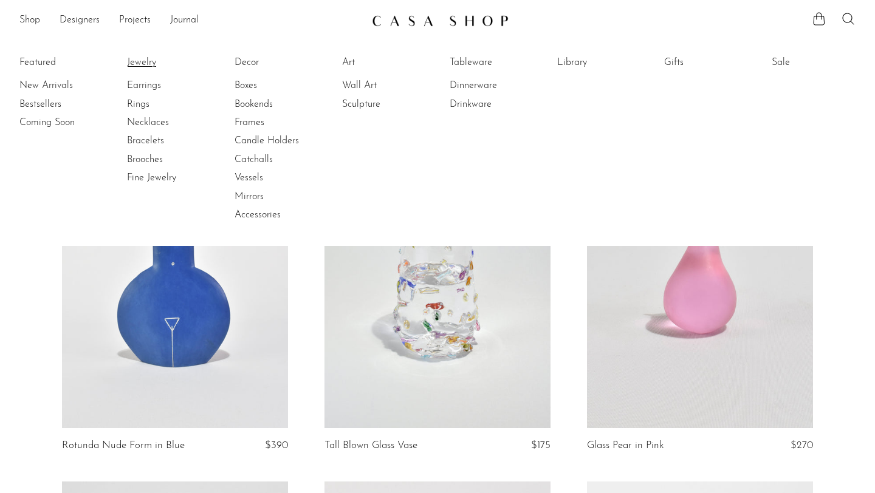
click at [139, 63] on link "Jewelry" at bounding box center [172, 62] width 91 height 13
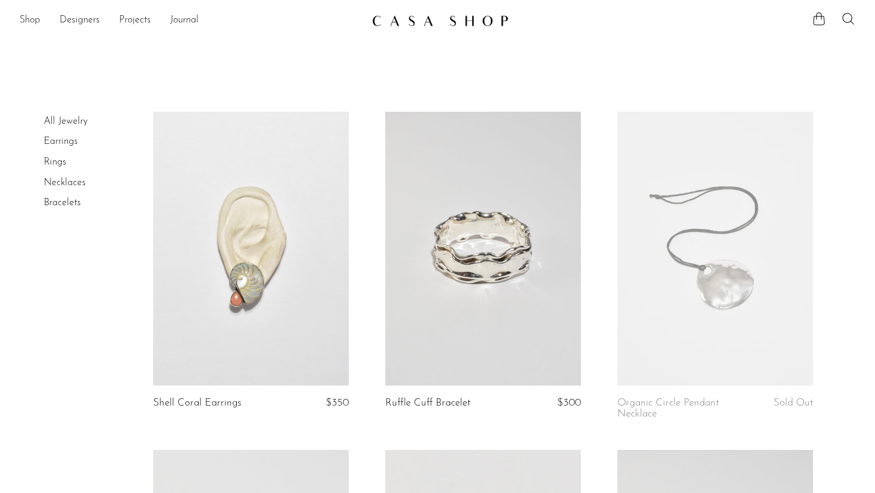
click at [31, 19] on link "Shop" at bounding box center [29, 21] width 21 height 16
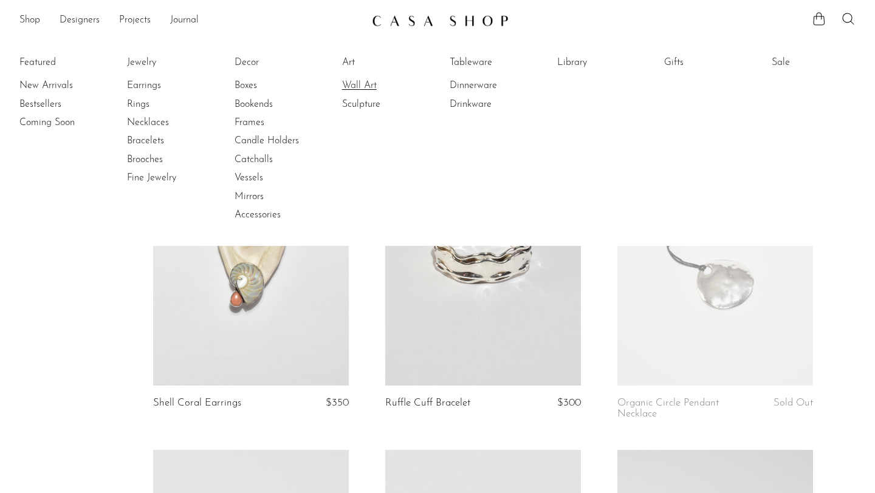
click at [357, 87] on link "Wall Art" at bounding box center [387, 85] width 91 height 13
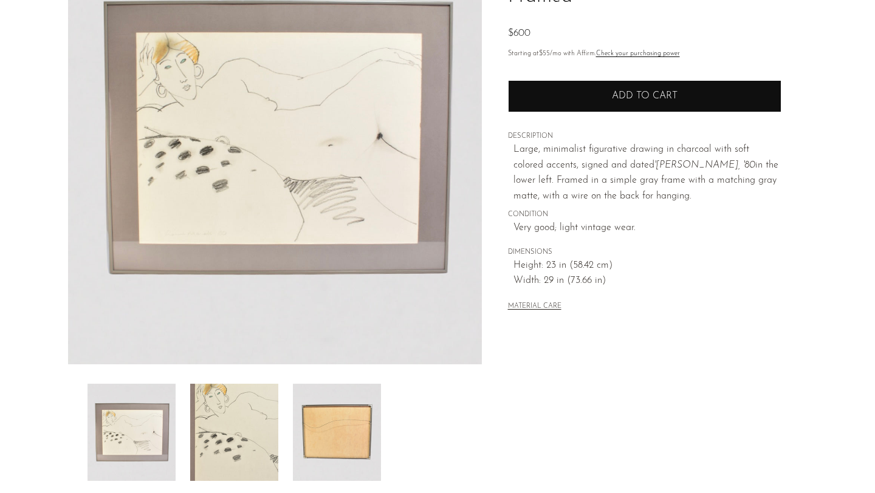
scroll to position [149, 0]
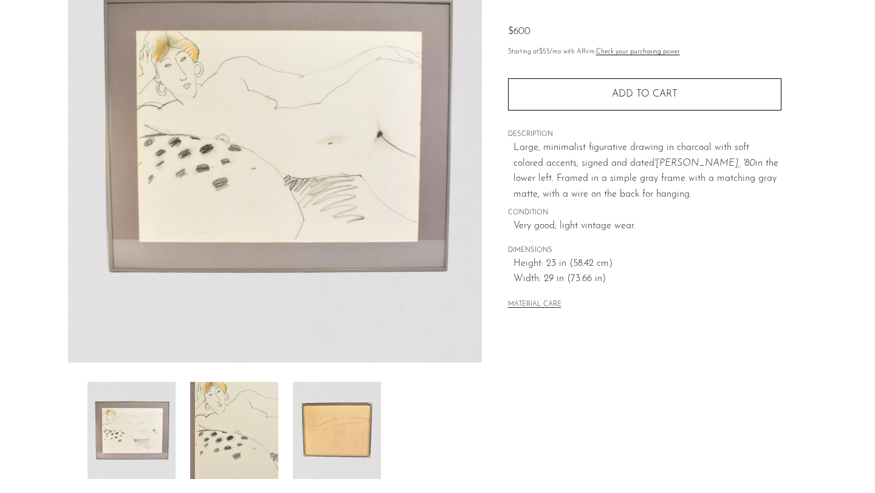
click at [288, 433] on div at bounding box center [274, 430] width 375 height 97
click at [267, 432] on img at bounding box center [234, 430] width 88 height 97
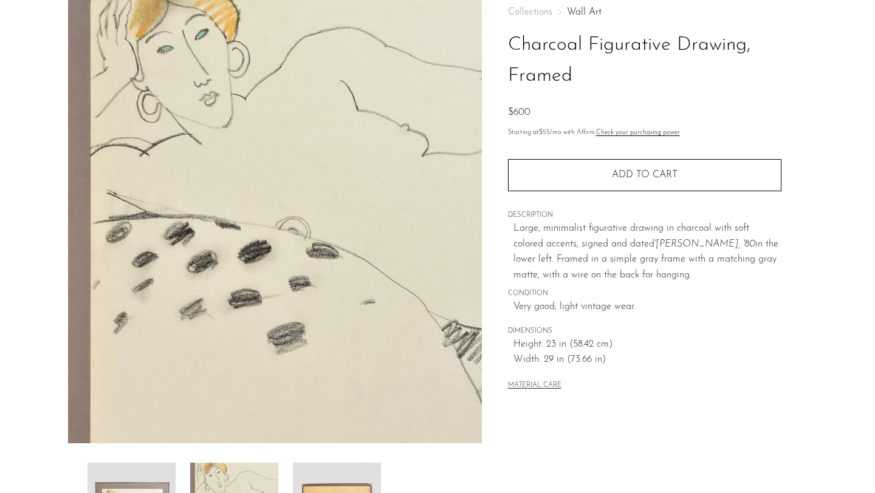
scroll to position [186, 0]
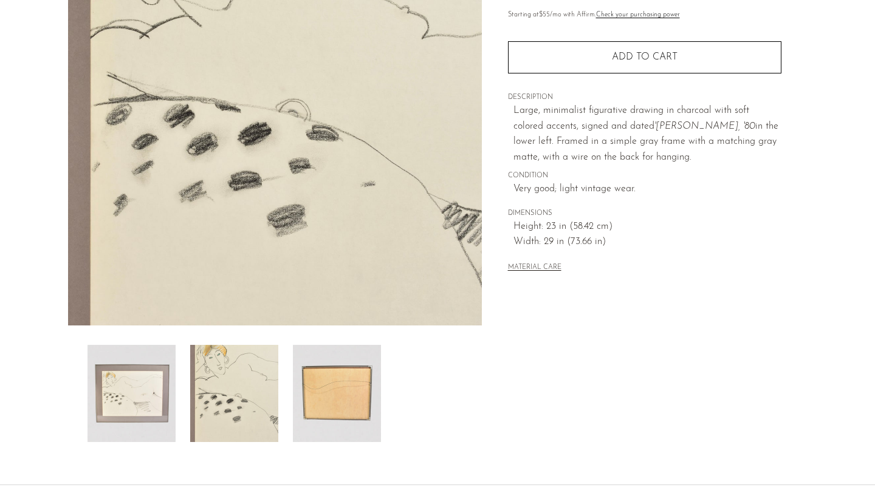
click at [340, 394] on img at bounding box center [337, 393] width 88 height 97
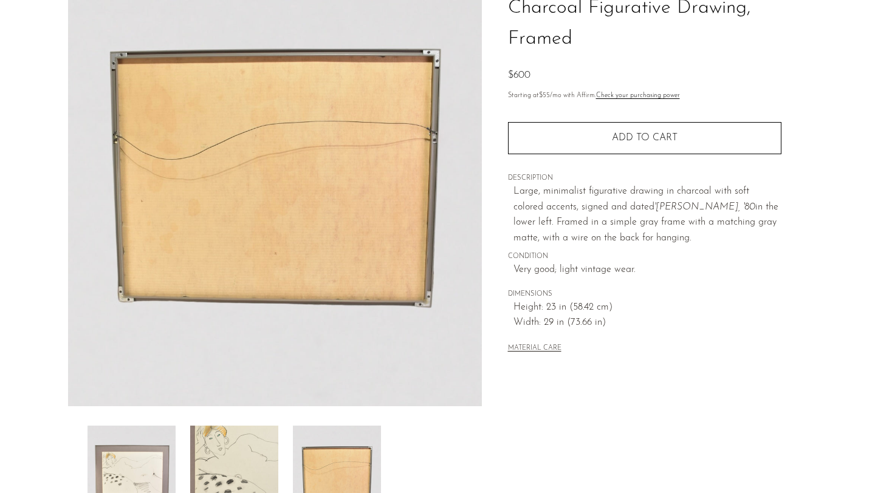
scroll to position [39, 0]
